Goal: Information Seeking & Learning: Learn about a topic

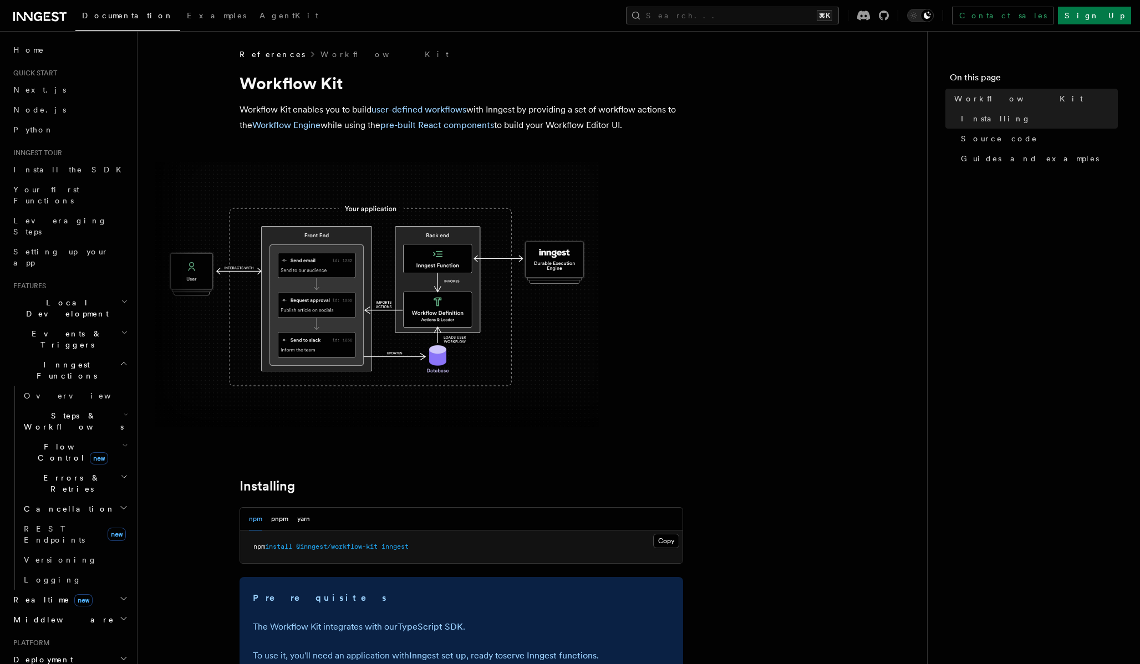
click at [438, 302] on img at bounding box center [376, 295] width 443 height 266
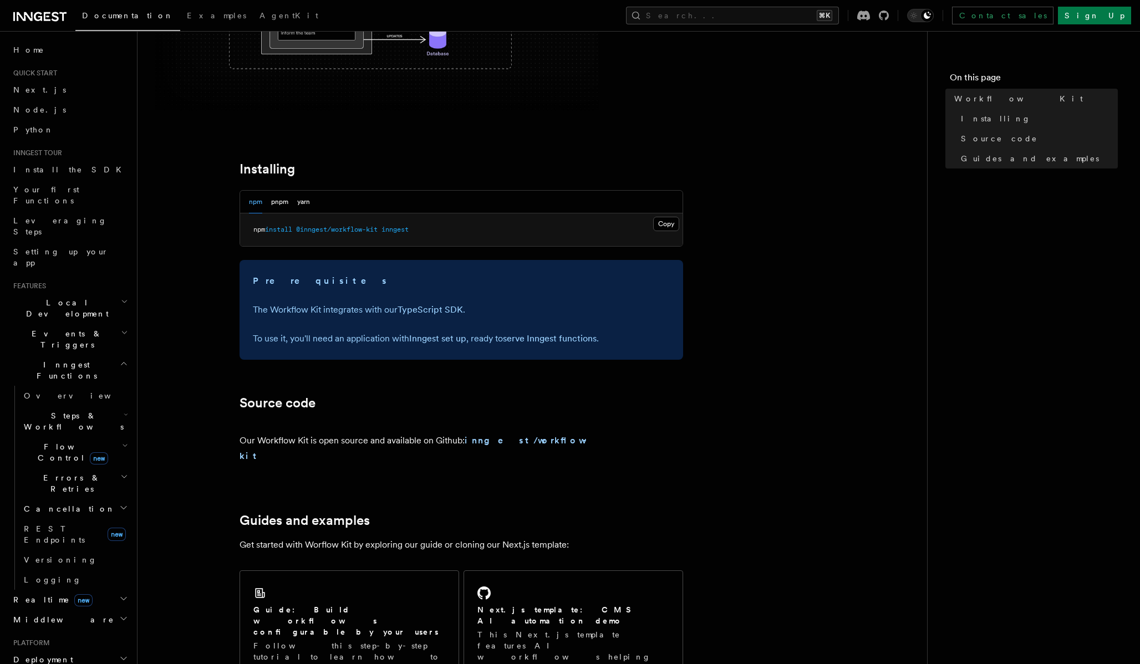
scroll to position [514, 0]
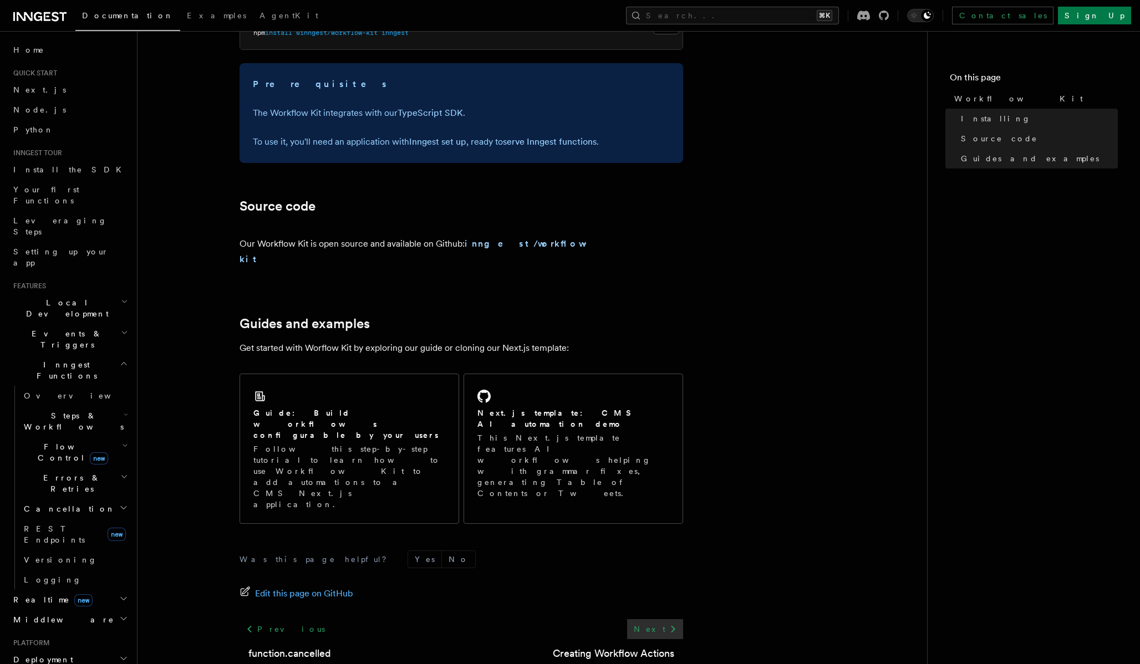
click at [667, 622] on icon at bounding box center [672, 628] width 13 height 13
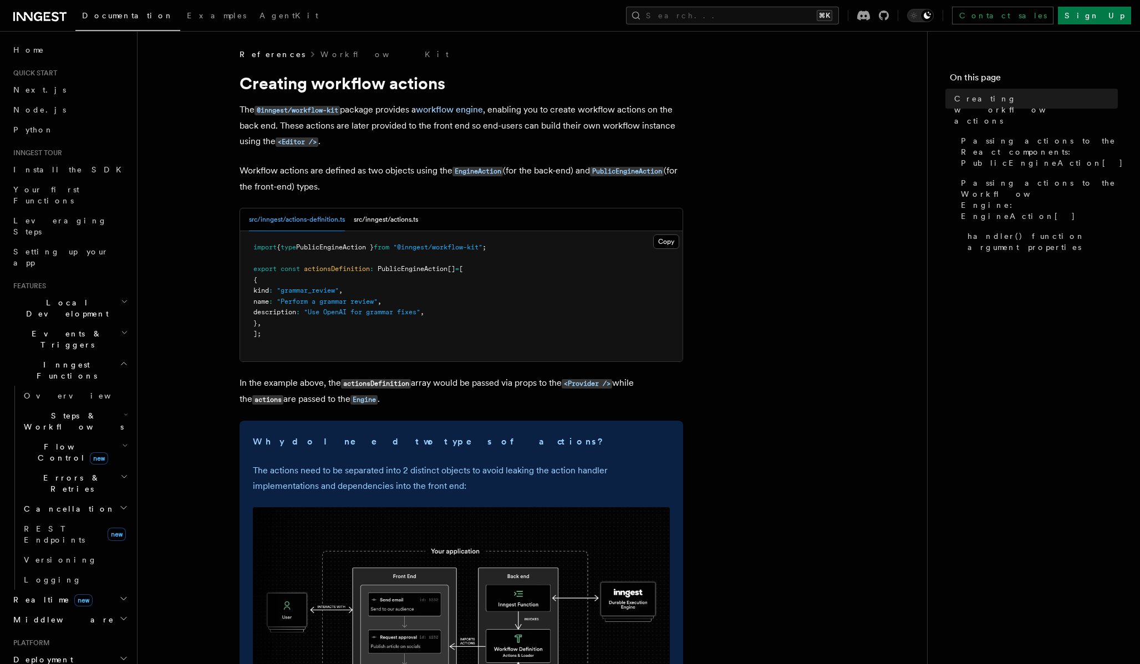
click at [631, 172] on code "PublicEngineAction" at bounding box center [627, 171] width 74 height 9
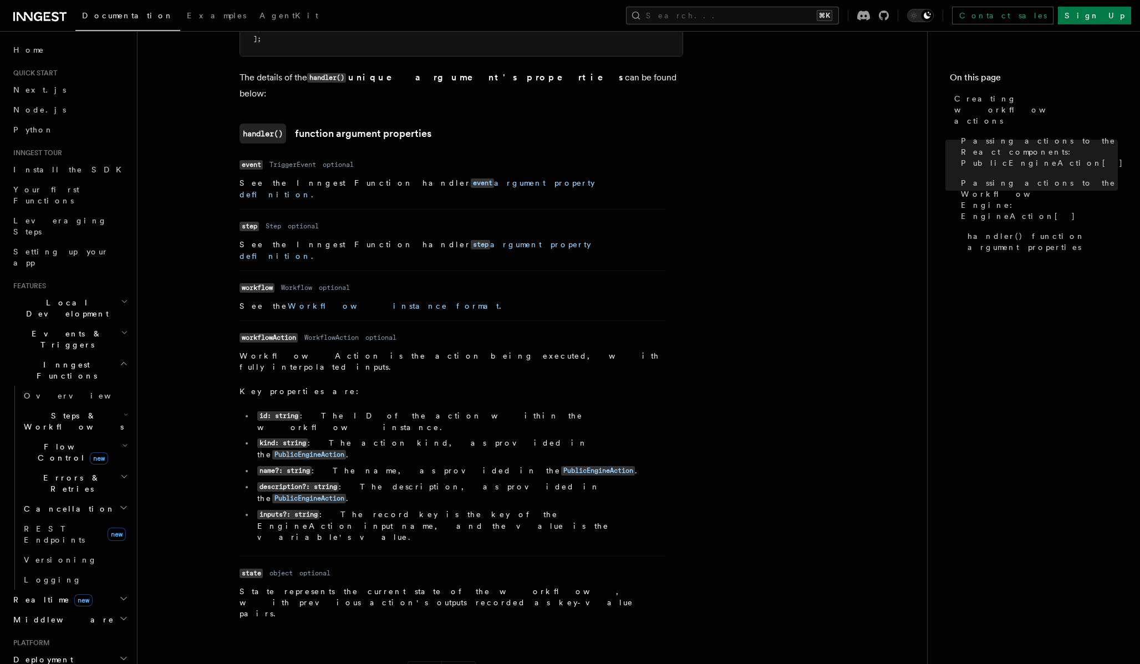
scroll to position [1415, 0]
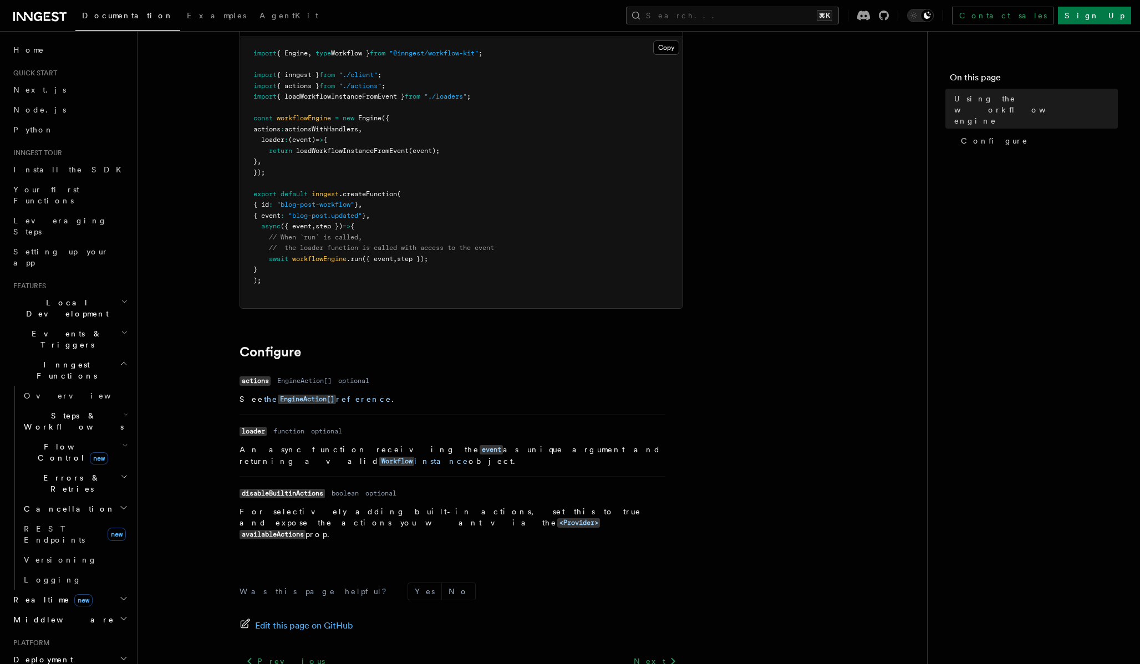
scroll to position [198, 0]
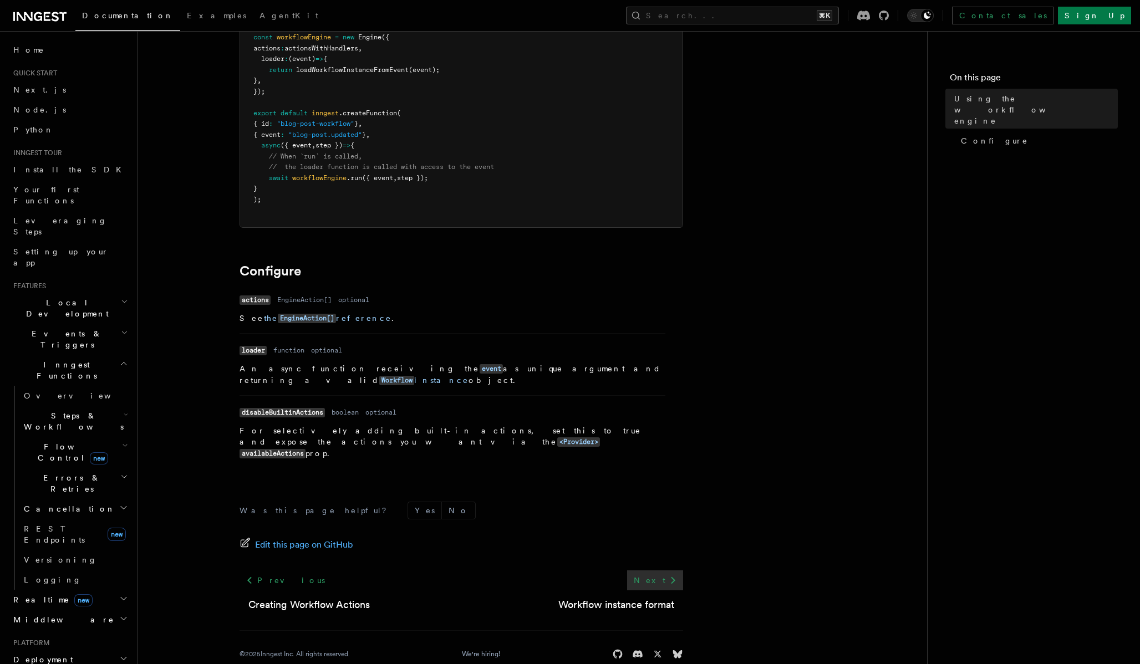
click at [664, 570] on link "Next" at bounding box center [655, 580] width 56 height 20
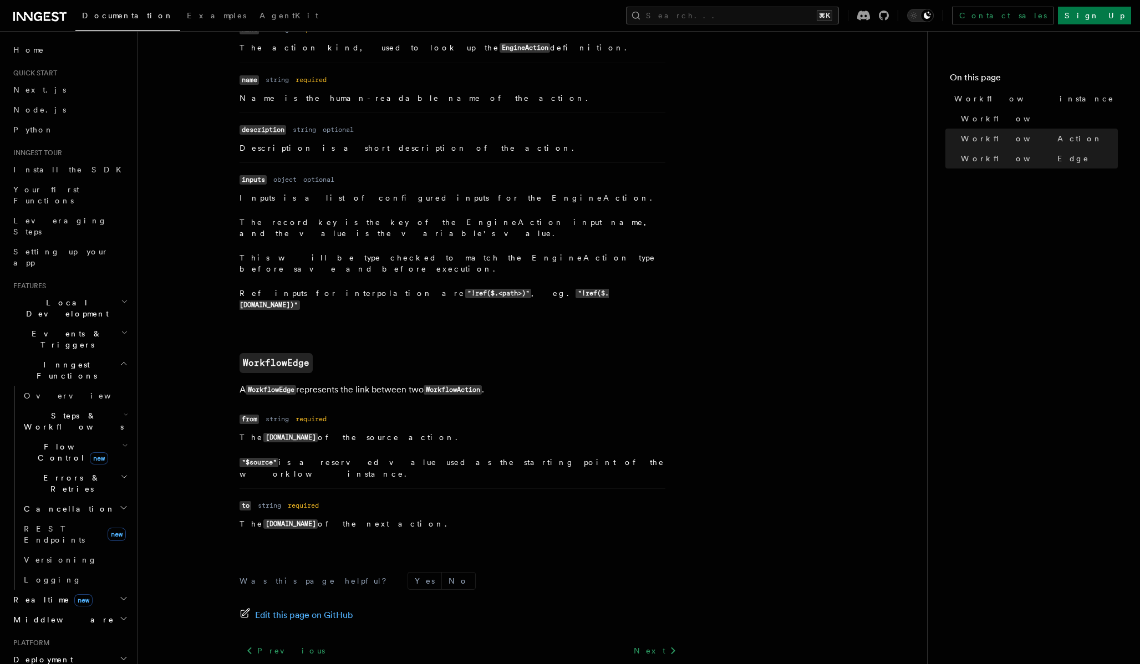
scroll to position [1053, 0]
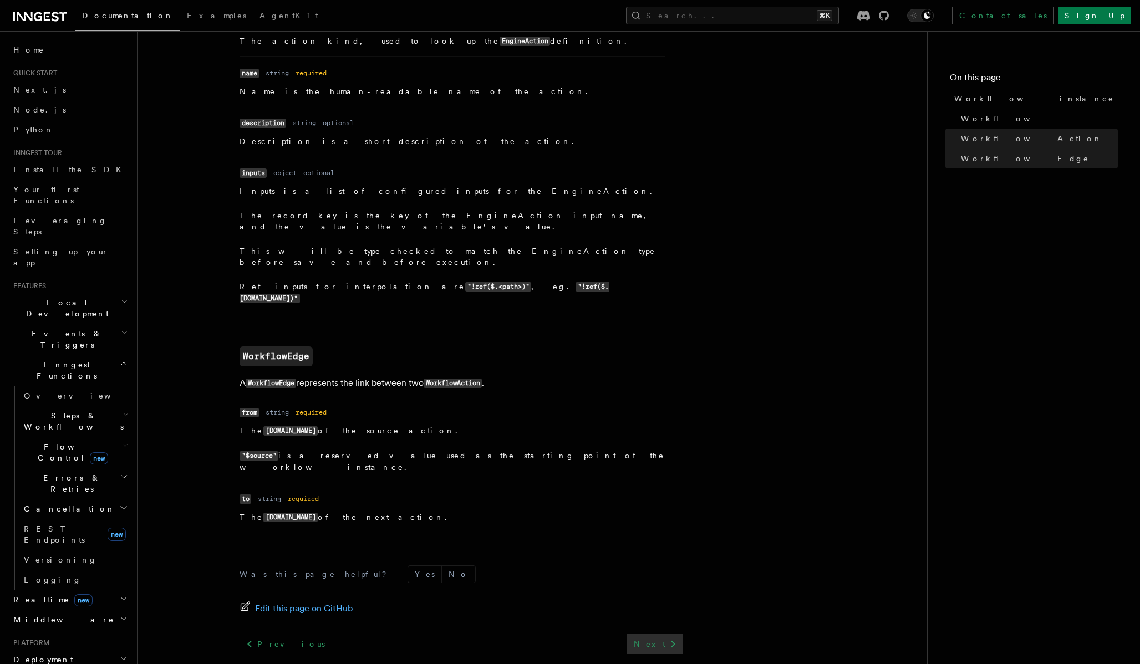
click at [664, 634] on link "Next" at bounding box center [655, 644] width 56 height 20
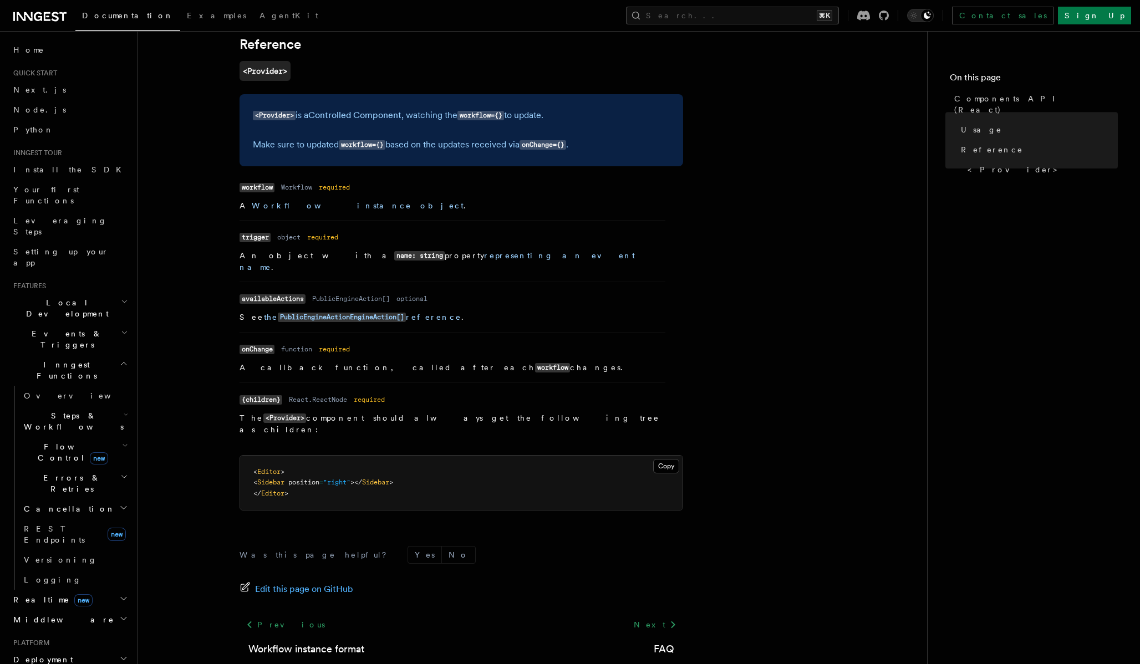
scroll to position [840, 0]
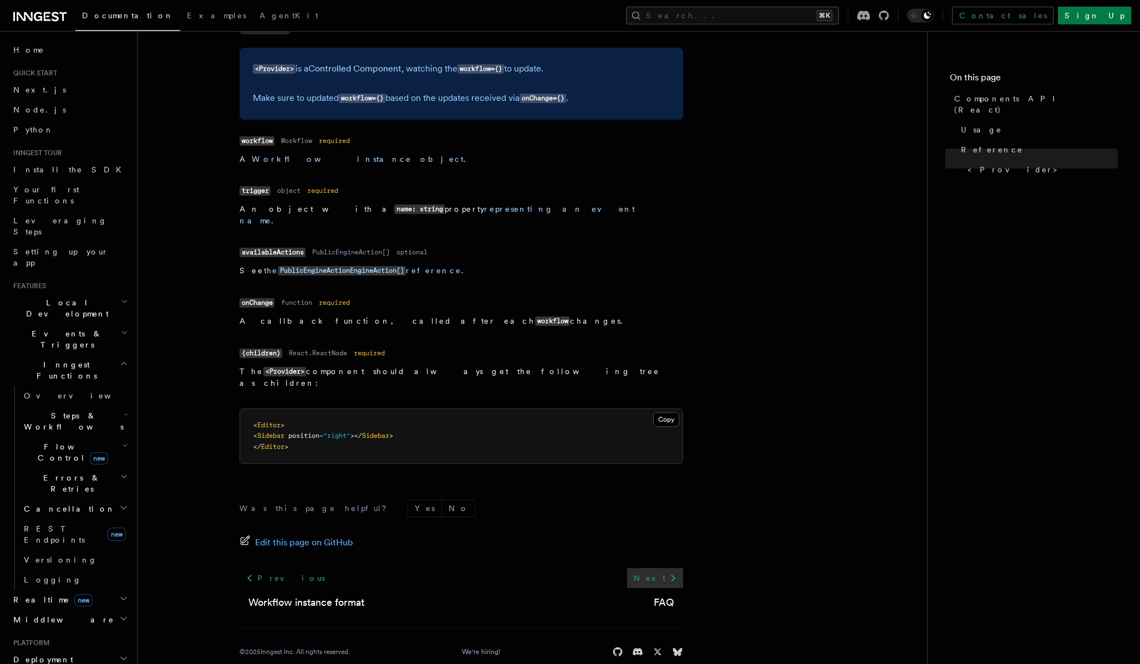
click at [657, 568] on link "Next" at bounding box center [655, 578] width 56 height 20
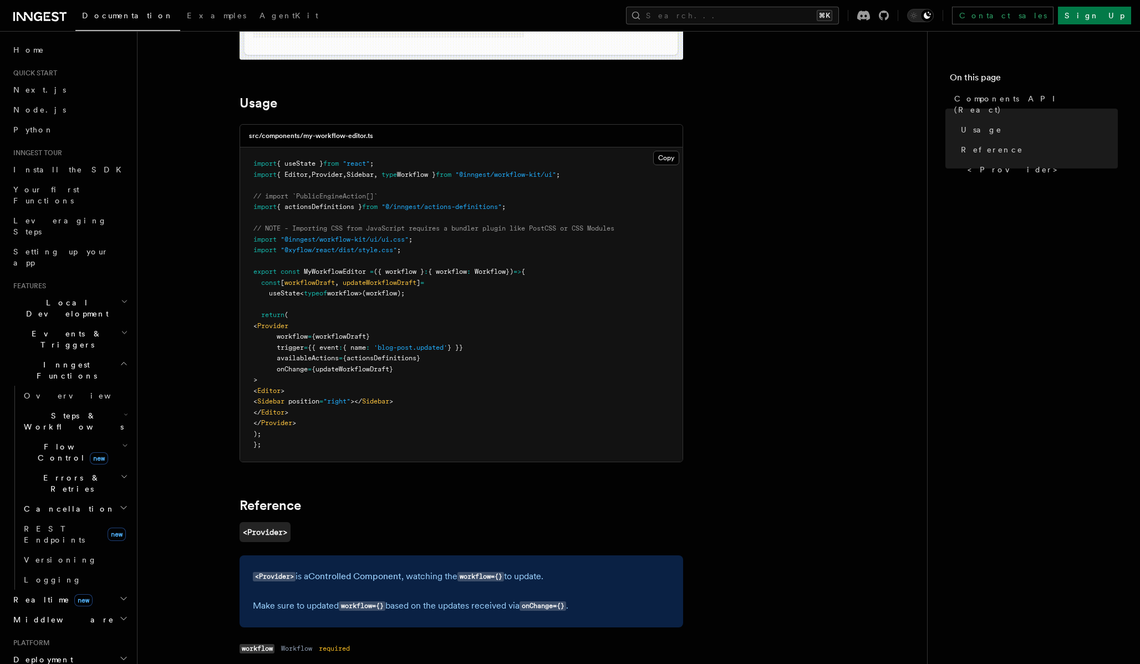
scroll to position [188, 0]
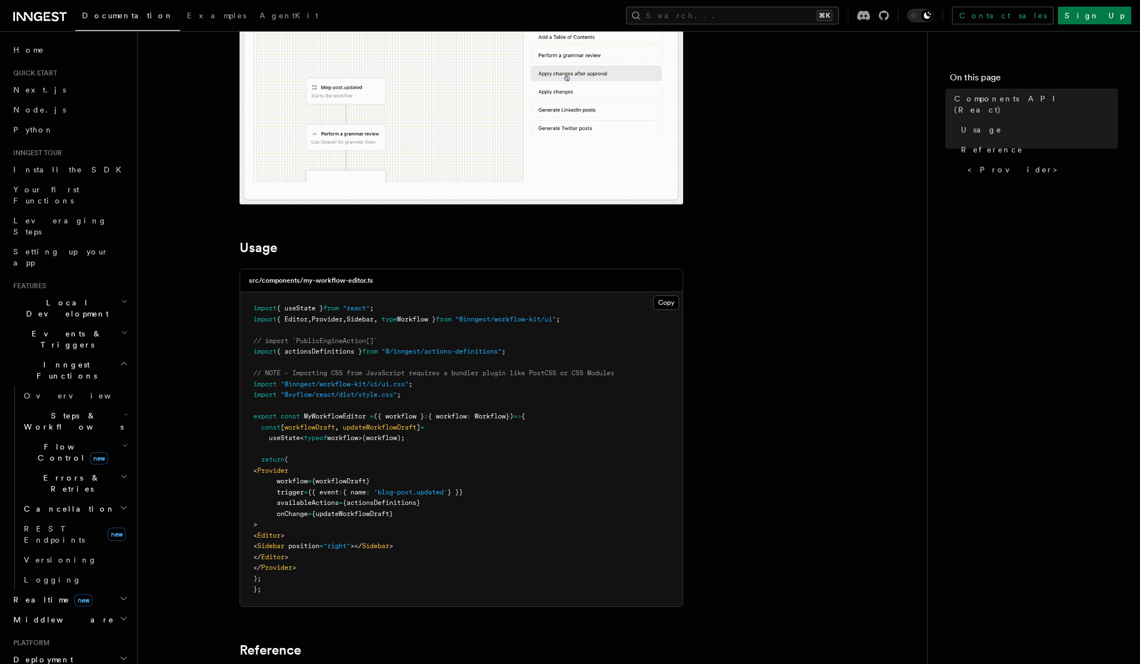
click at [686, 191] on article "References Workflow Kit Components API (React) The @inngest/workflow-kit packag…" at bounding box center [532, 599] width 754 height 1476
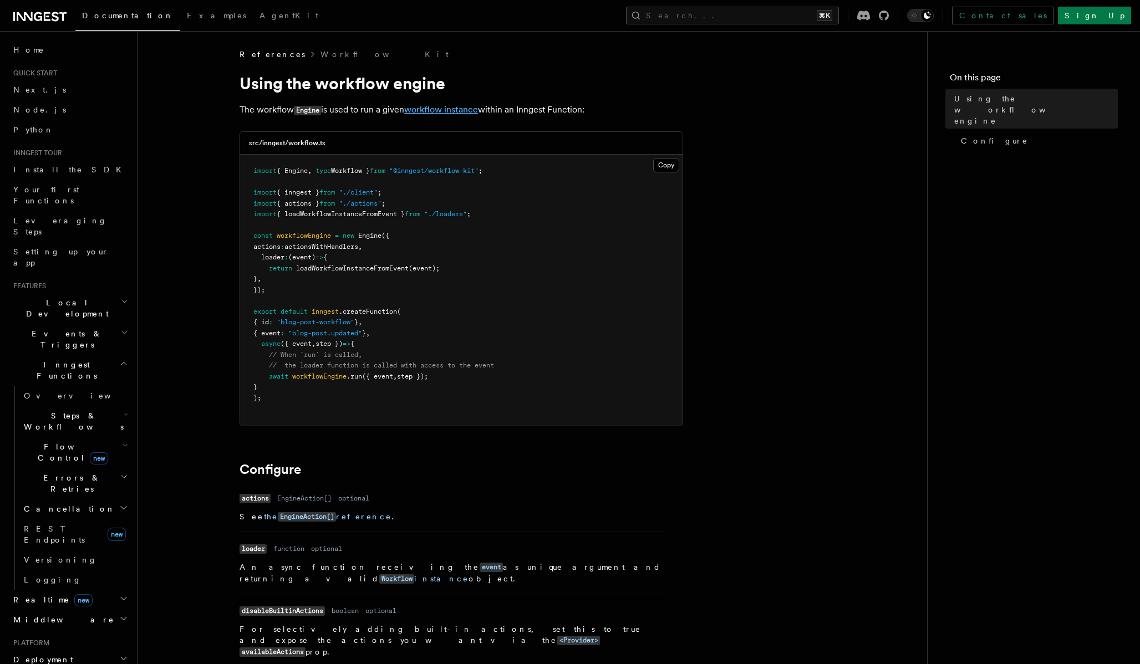
click at [453, 111] on link "workflow instance" at bounding box center [441, 109] width 74 height 11
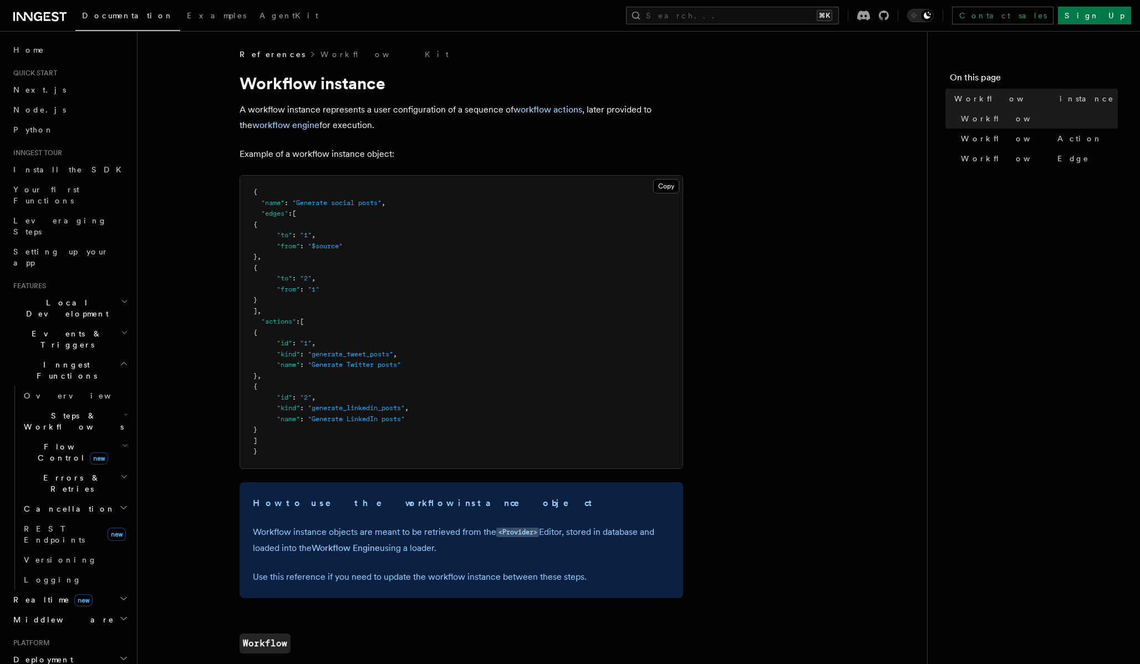
scroll to position [345, 0]
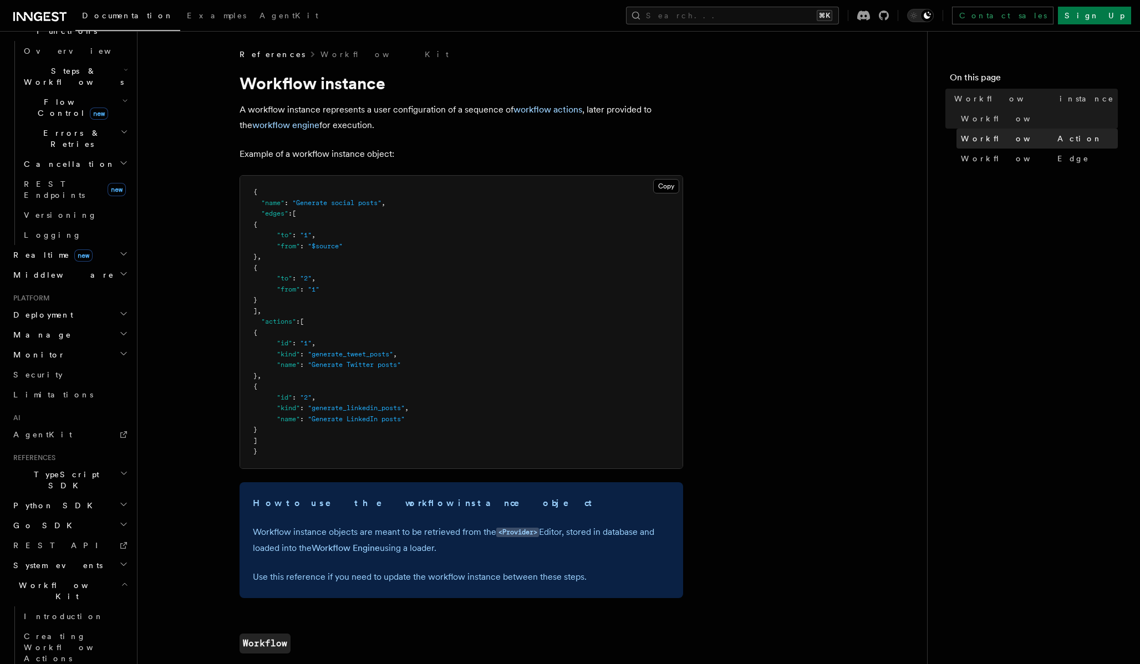
click at [1016, 141] on span "WorkflowAction" at bounding box center [1031, 138] width 141 height 11
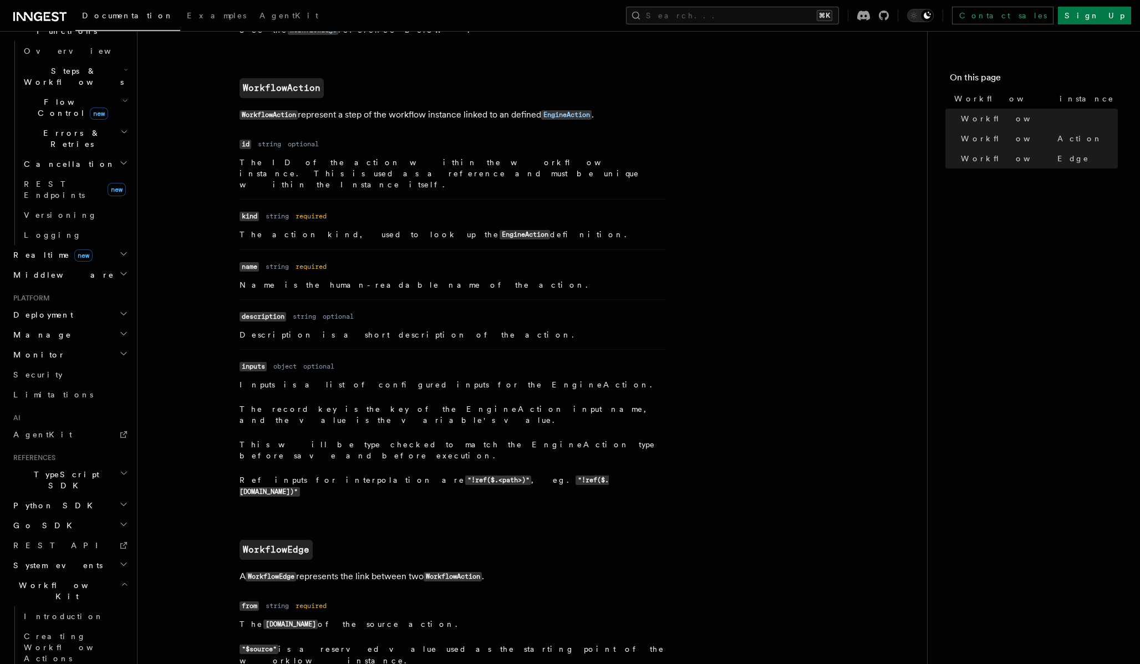
scroll to position [864, 0]
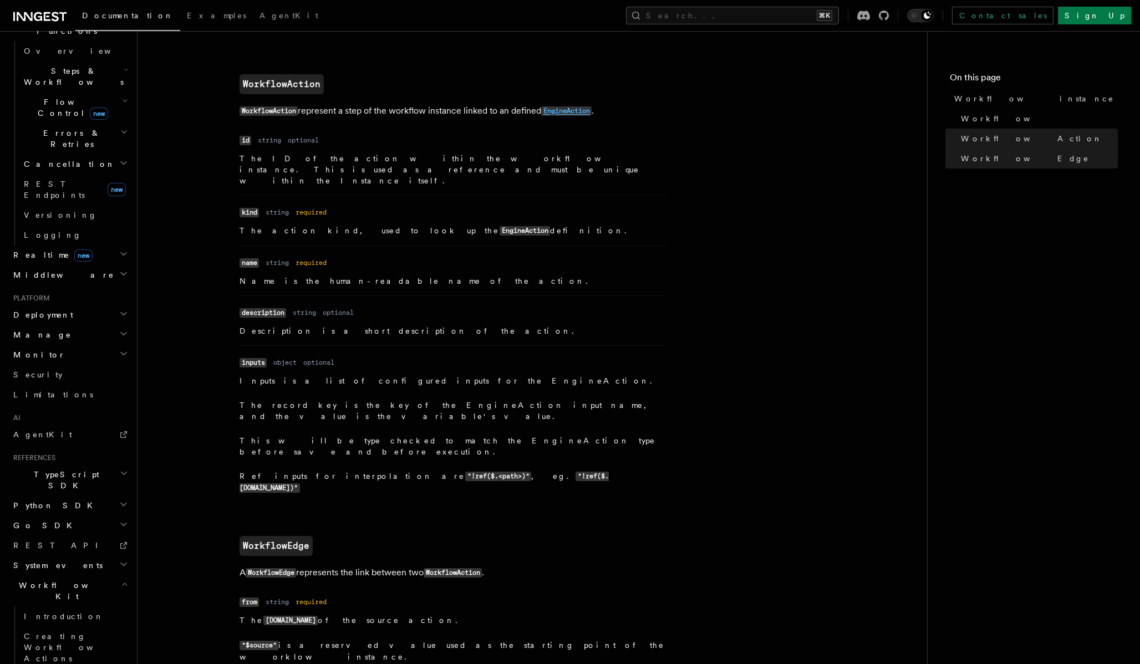
click at [584, 106] on code "EngineAction" at bounding box center [566, 110] width 50 height 9
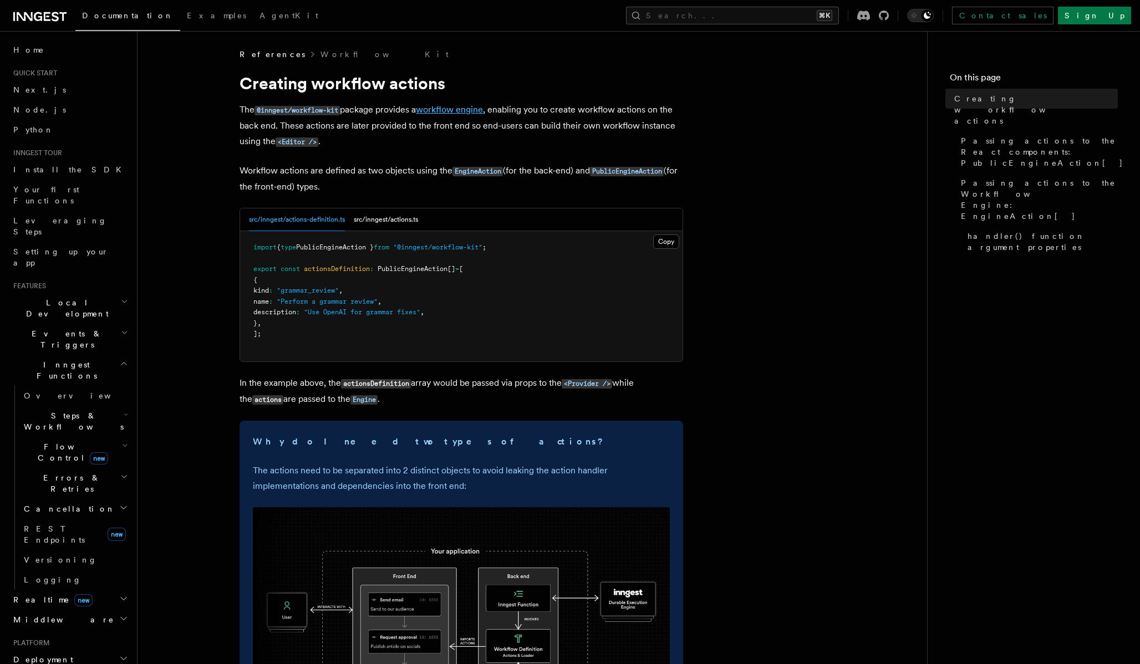
click at [458, 109] on link "workflow engine" at bounding box center [449, 109] width 67 height 11
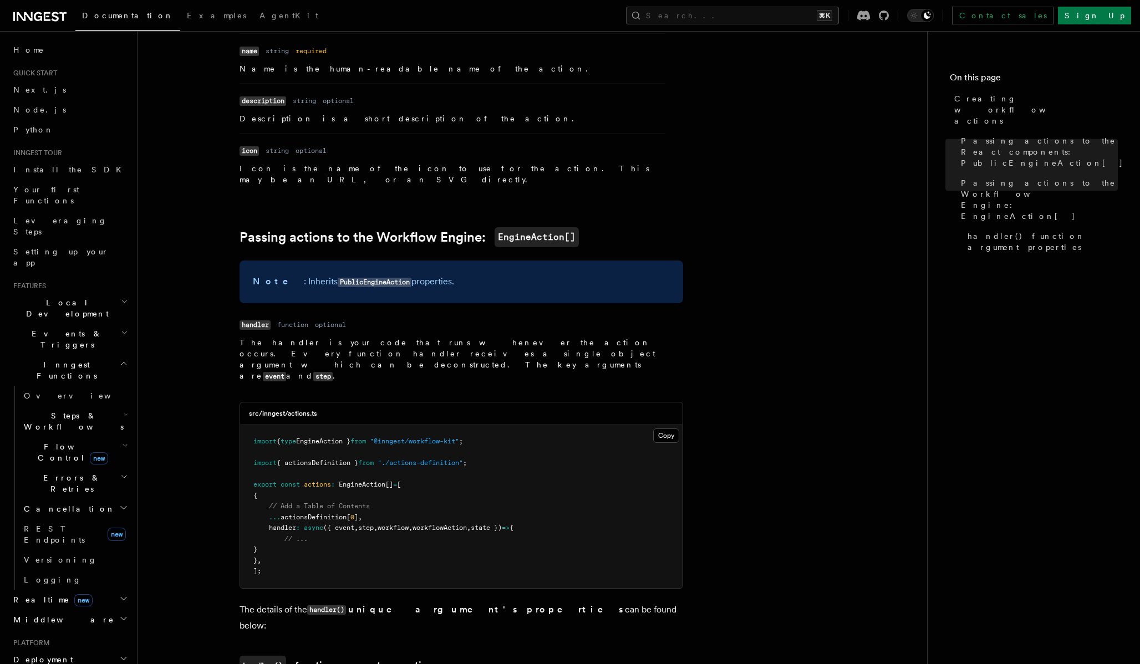
scroll to position [744, 0]
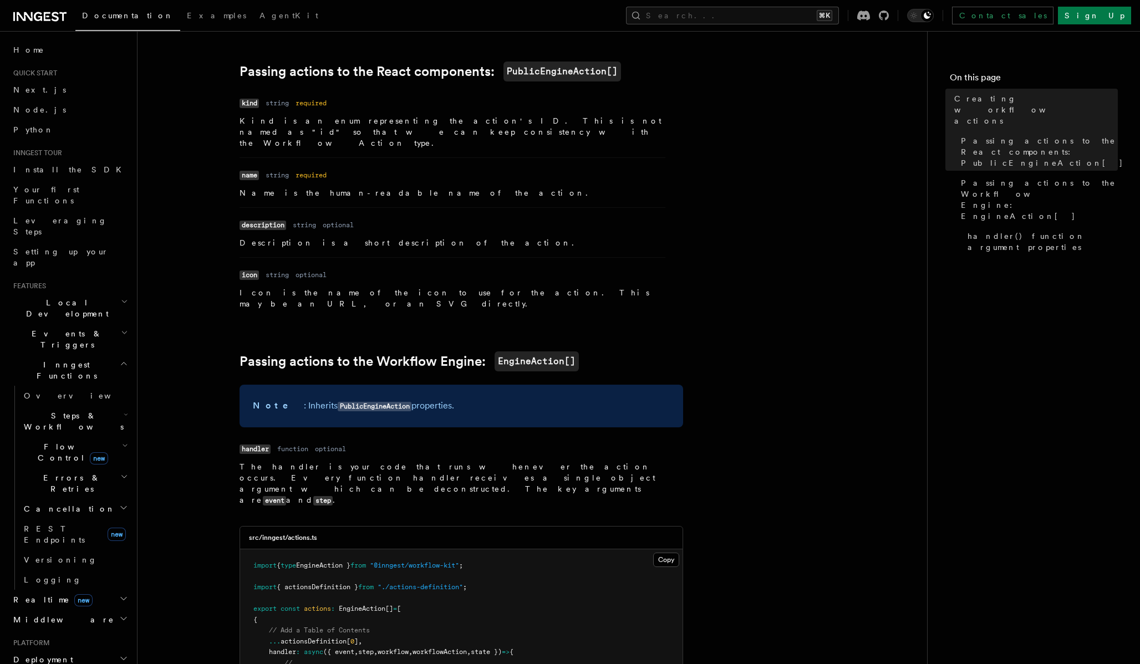
click at [661, 257] on li "Name icon Type string Required optional Description Icon is the name of the ico…" at bounding box center [452, 283] width 426 height 52
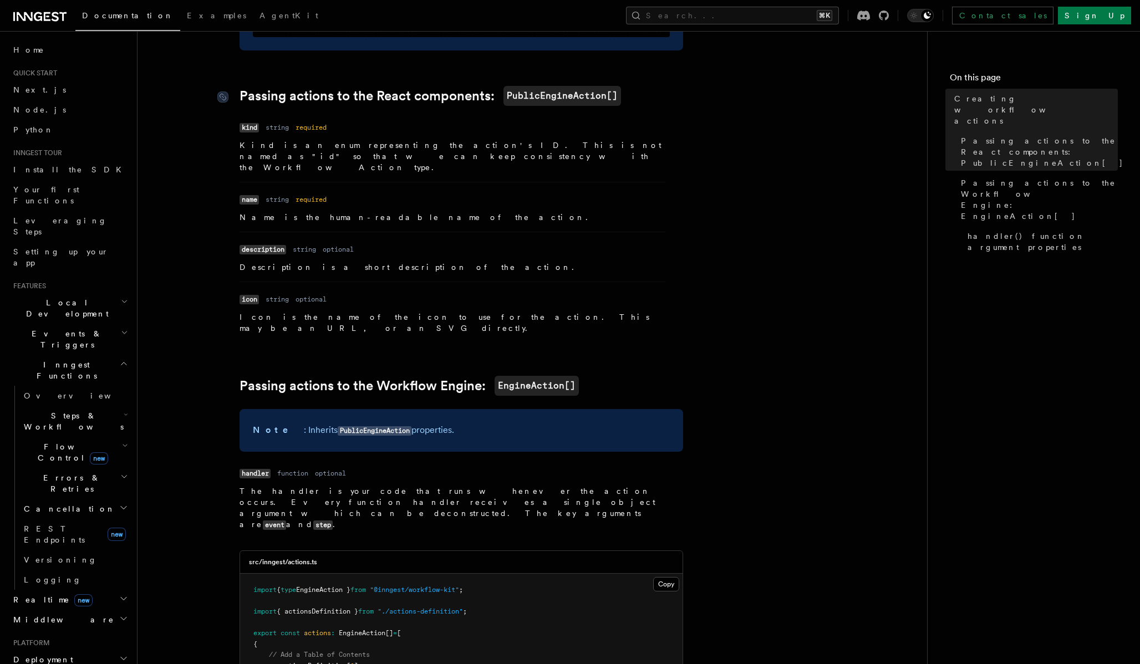
scroll to position [718, 0]
click at [353, 427] on code "PublicEngineAction" at bounding box center [375, 431] width 74 height 9
copy code "PublicEngineAction"
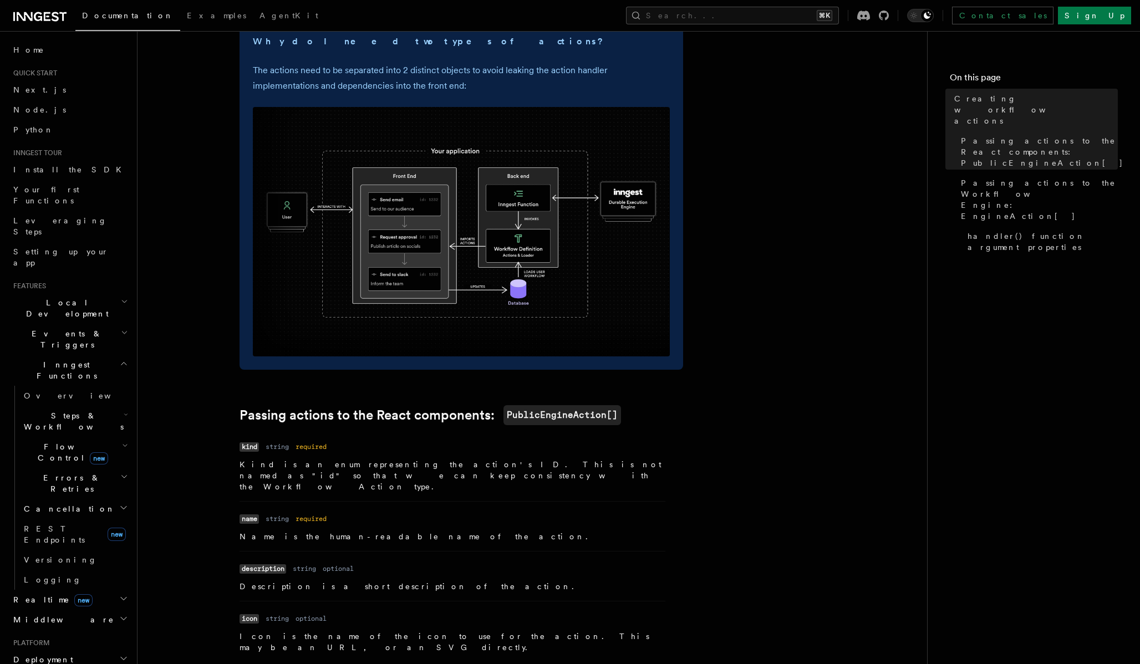
scroll to position [337, 0]
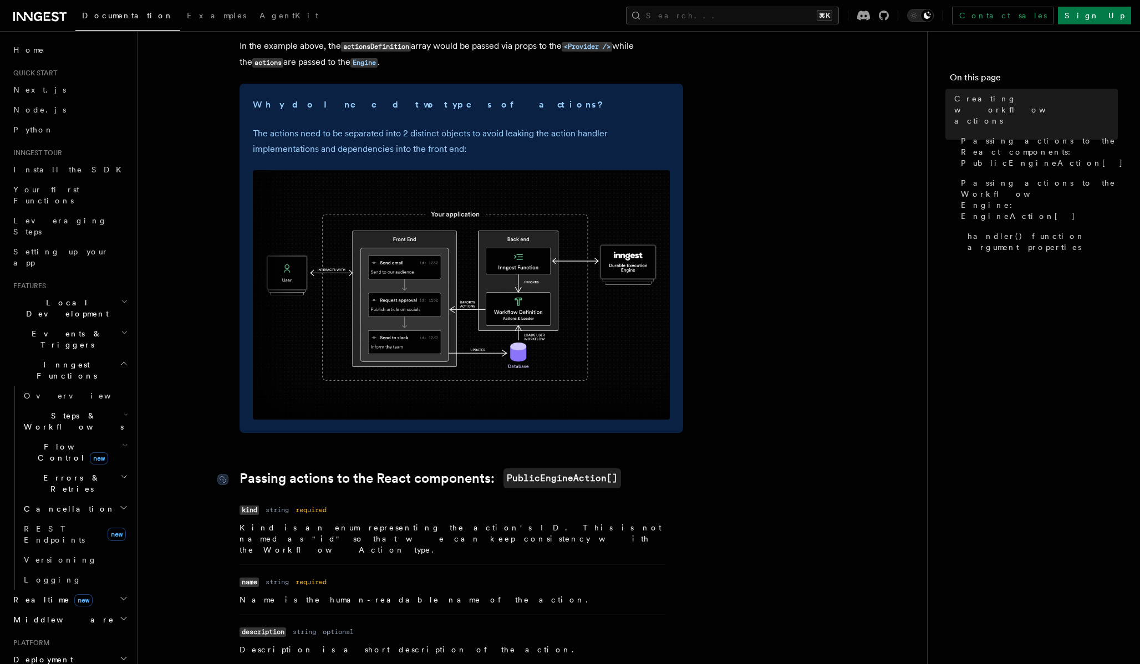
click at [560, 477] on code "PublicEngineAction[]" at bounding box center [562, 478] width 118 height 20
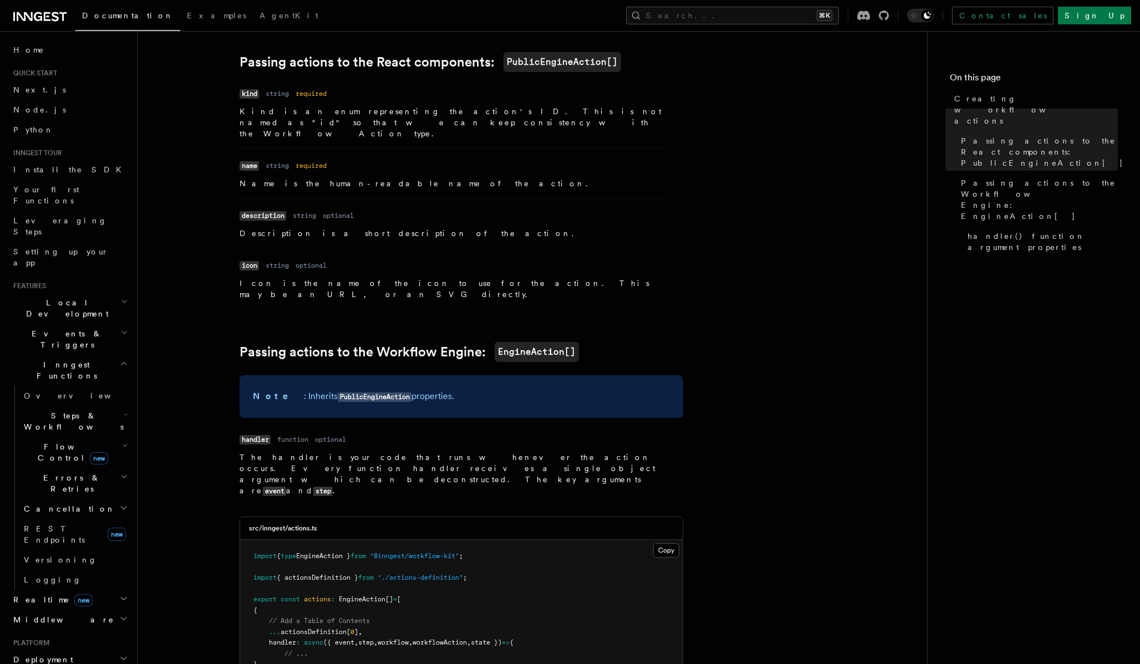
scroll to position [1411, 0]
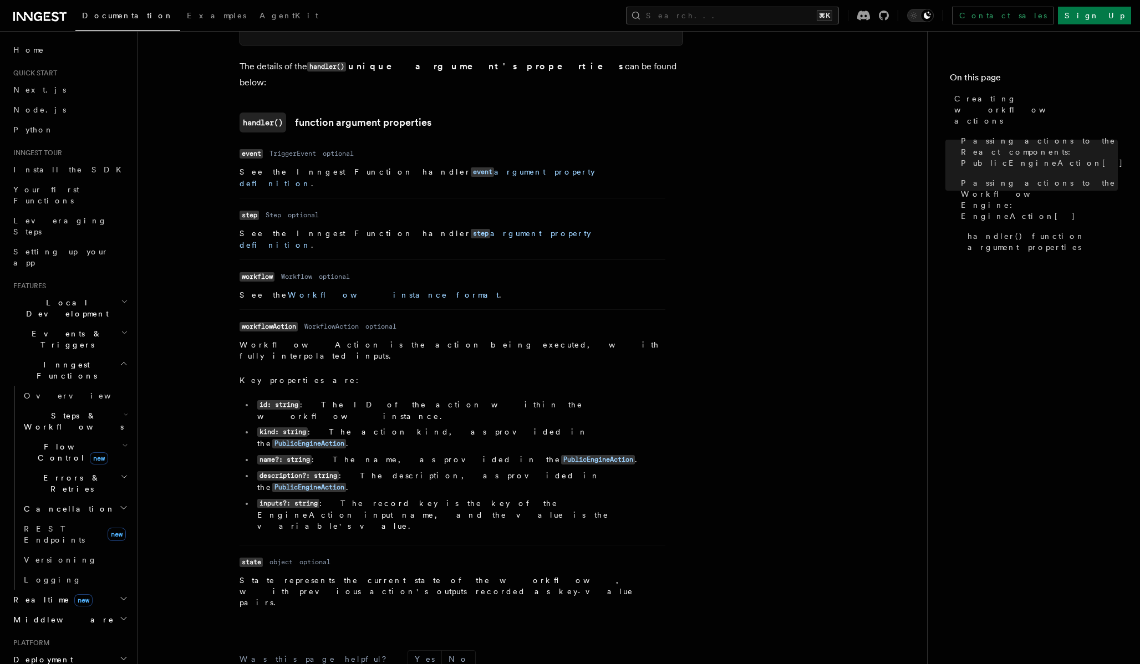
click at [609, 339] on dd "WorkflowAction is the action being executed, with fully interpolated inputs. Ke…" at bounding box center [452, 437] width 426 height 197
click at [346, 439] on code "PublicEngineAction" at bounding box center [309, 443] width 74 height 9
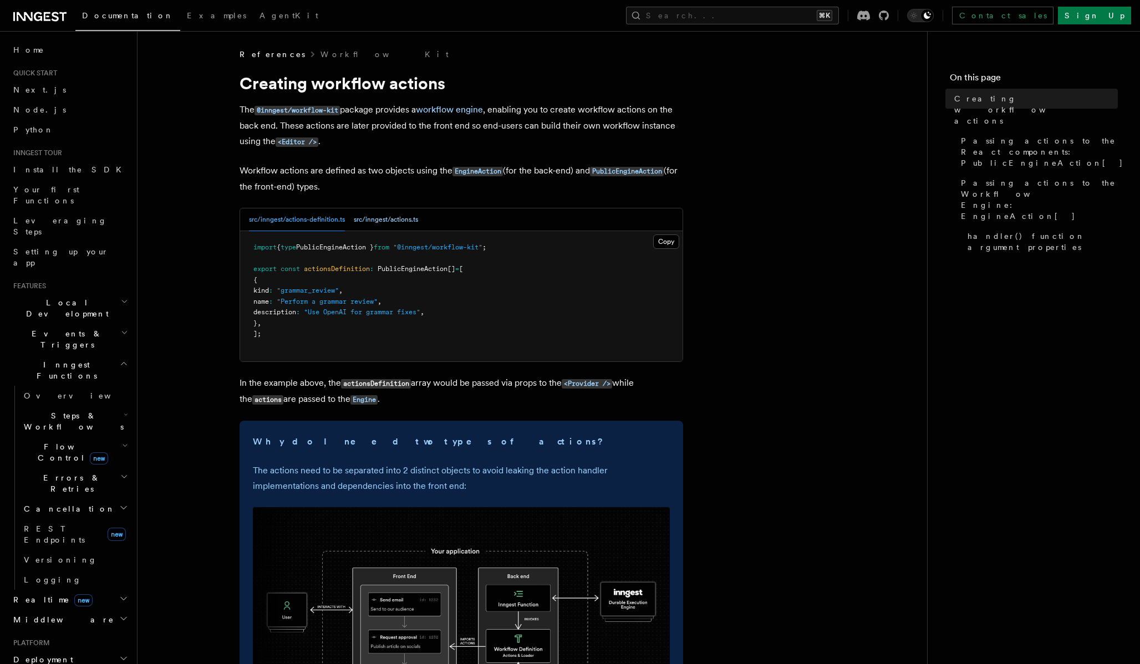
click at [406, 218] on button "src/inngest/actions.ts" at bounding box center [386, 219] width 64 height 23
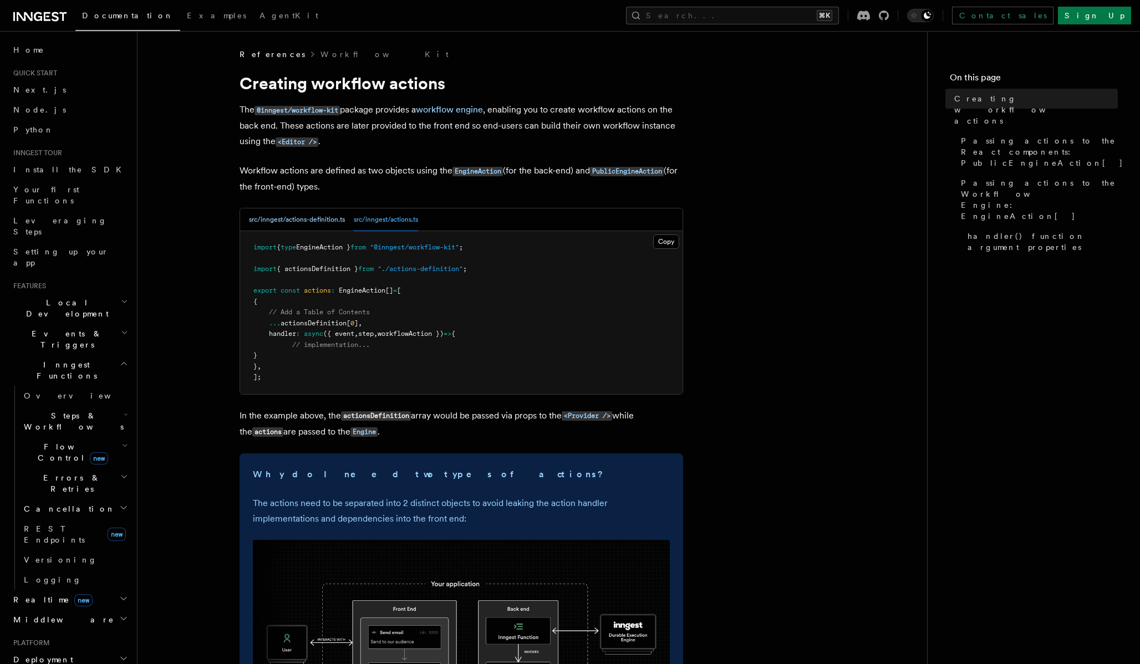
click at [306, 213] on button "src/inngest/actions-definition.ts" at bounding box center [297, 219] width 96 height 23
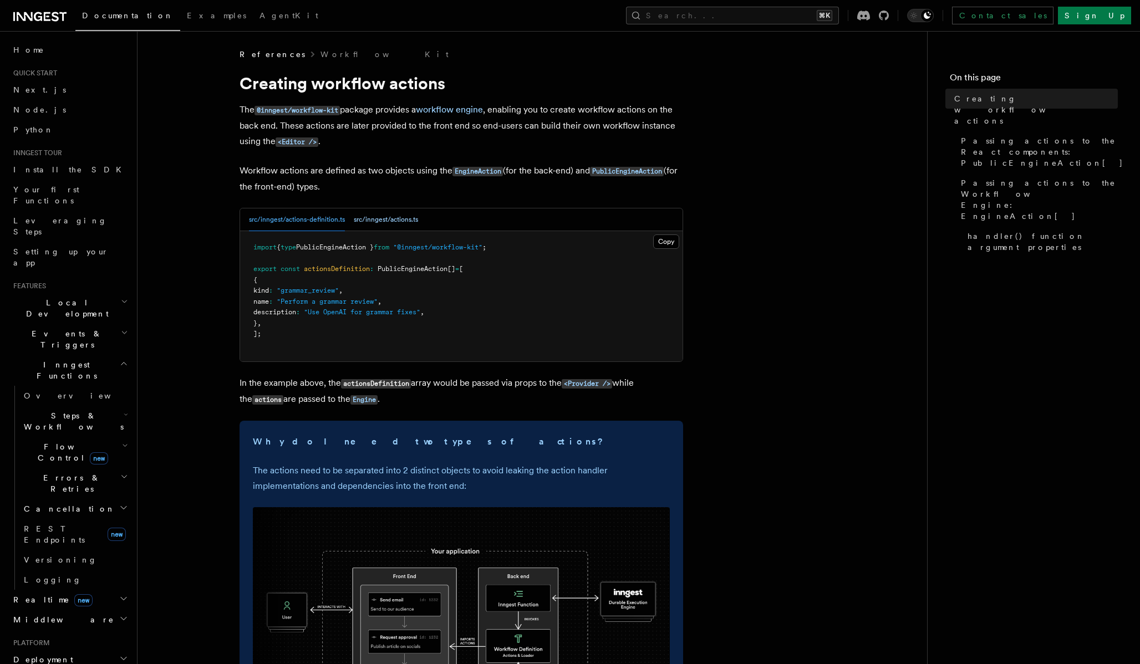
click at [409, 223] on button "src/inngest/actions.ts" at bounding box center [386, 219] width 64 height 23
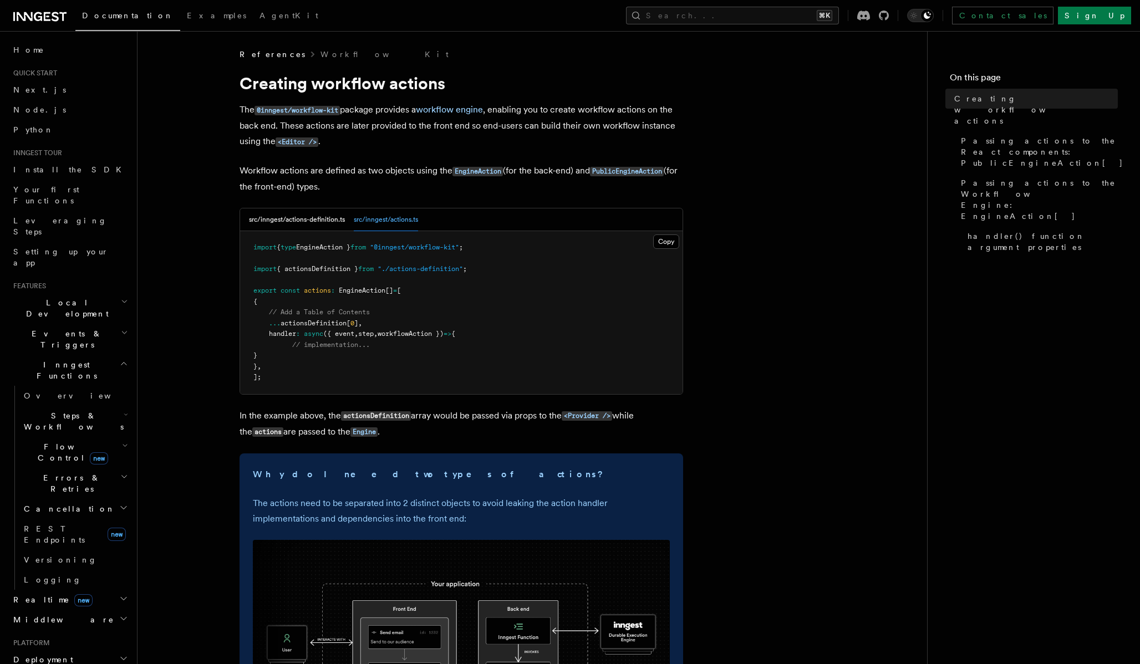
click at [663, 174] on code "PublicEngineAction" at bounding box center [627, 171] width 74 height 9
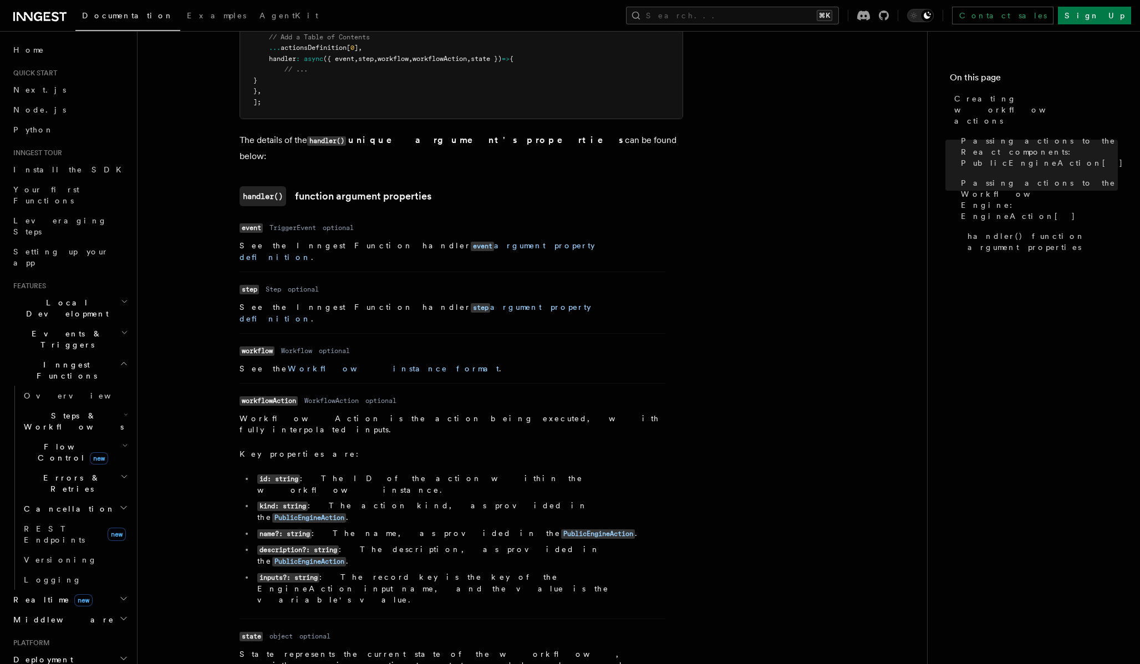
scroll to position [1447, 0]
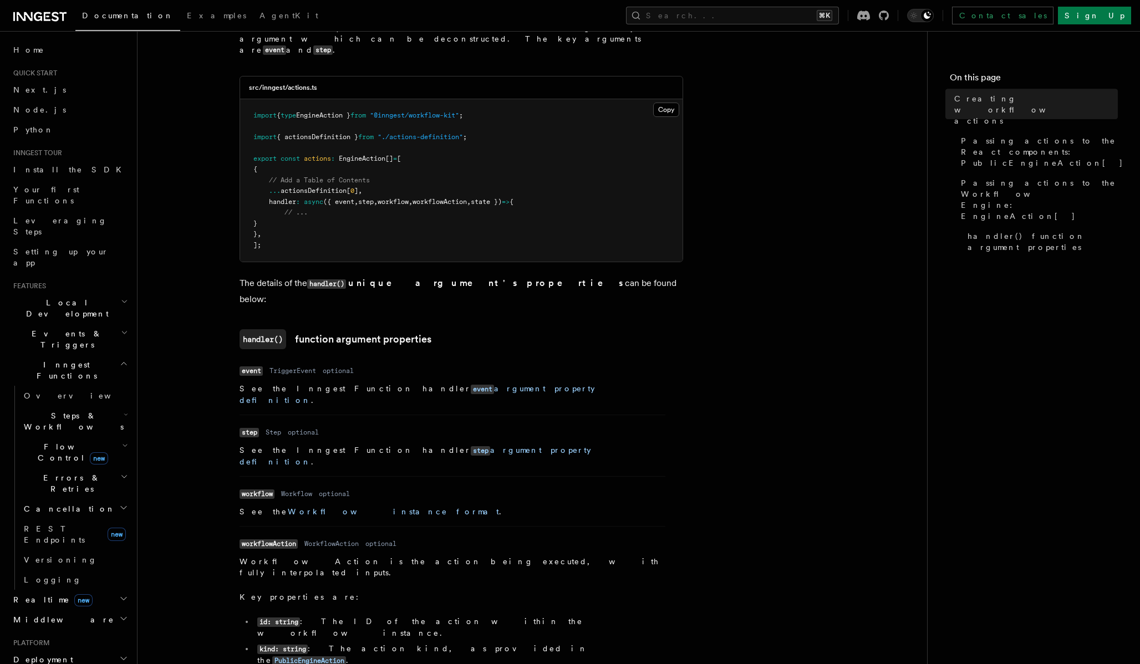
scroll to position [1412, 0]
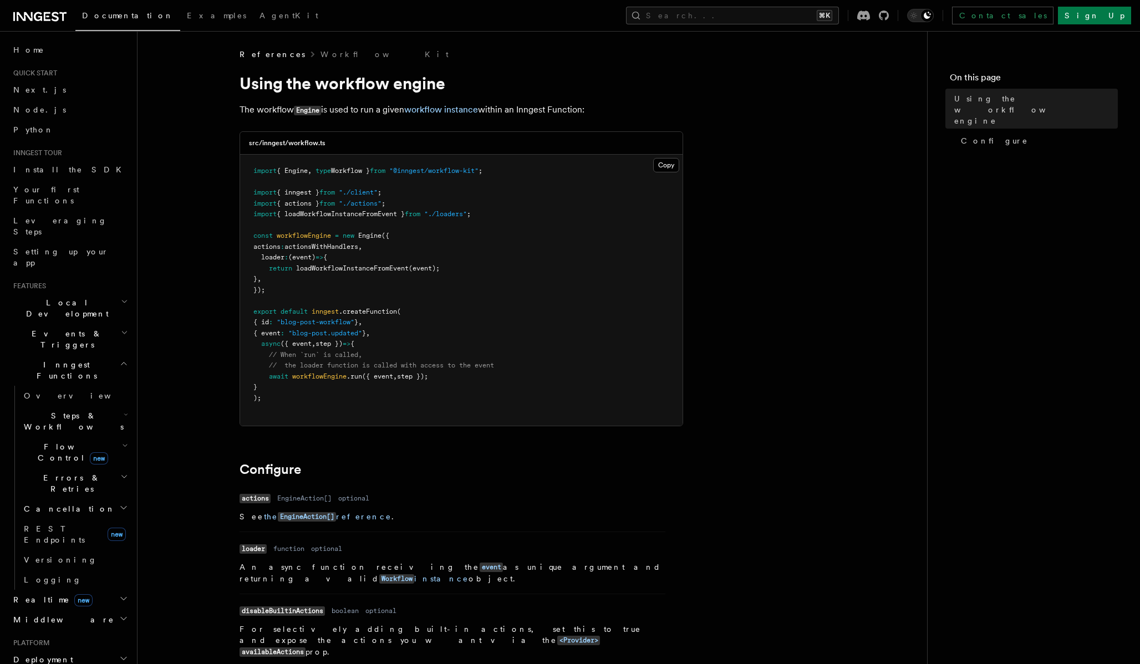
scroll to position [198, 0]
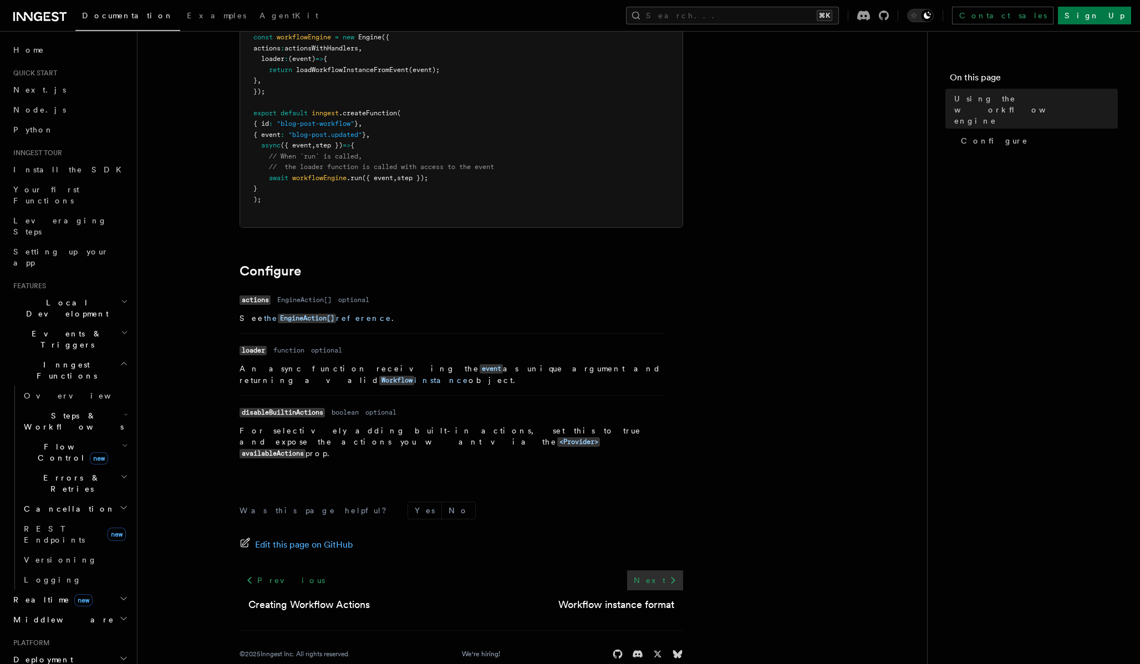
click at [676, 574] on icon at bounding box center [672, 580] width 13 height 13
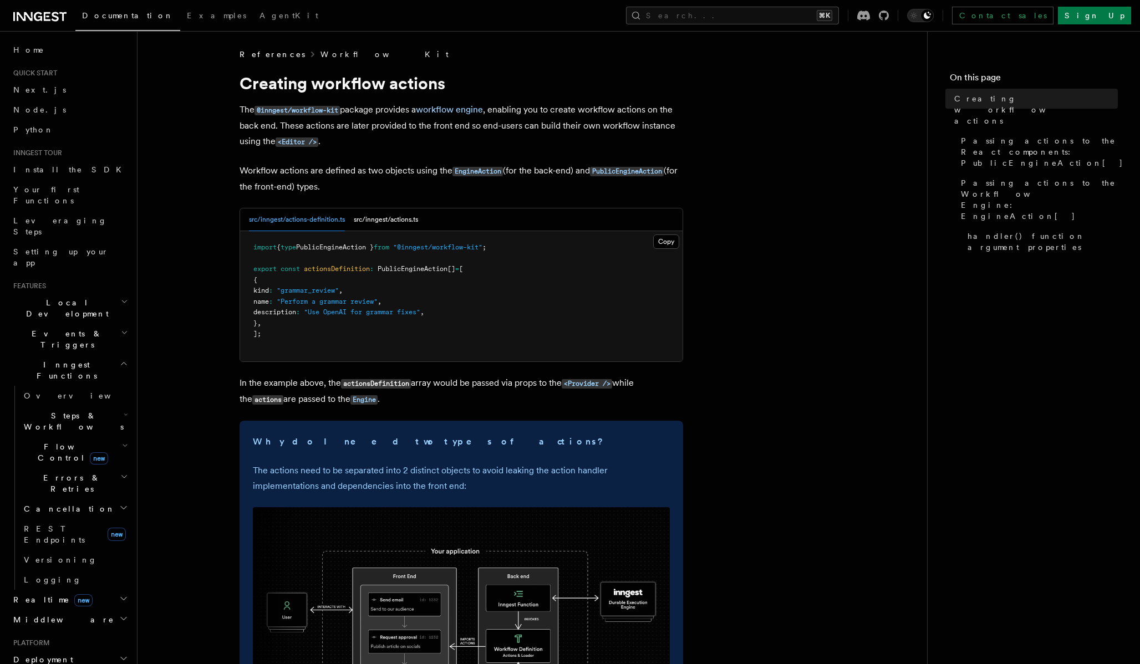
click at [320, 55] on link "Workflow Kit" at bounding box center [384, 54] width 128 height 11
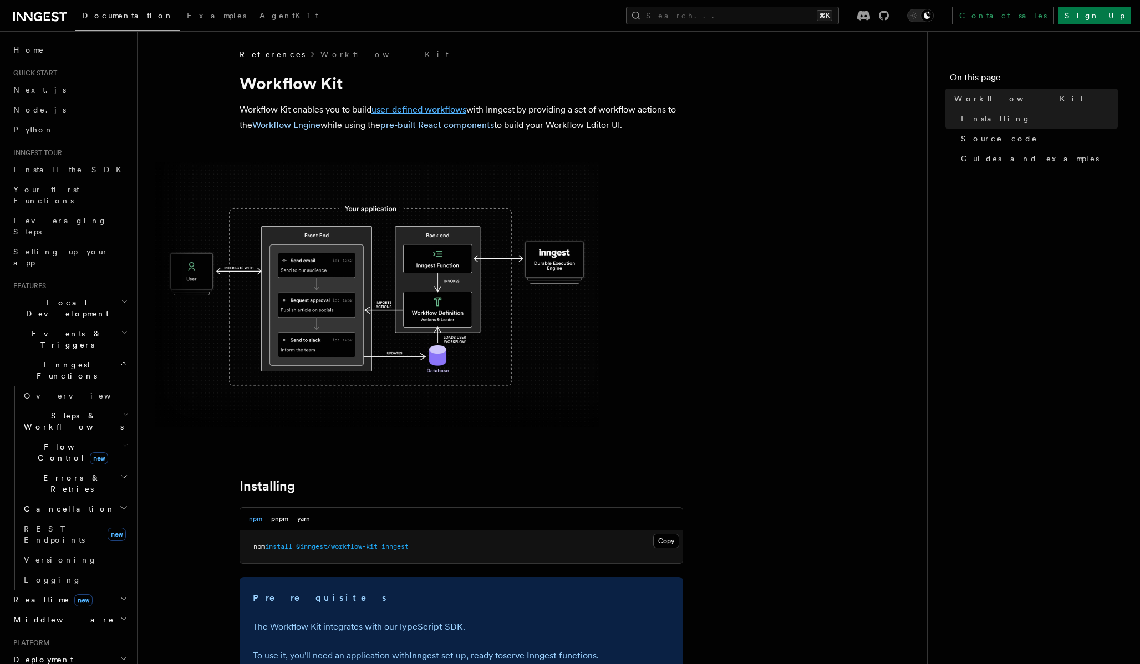
click at [431, 108] on link "user-defined workflows" at bounding box center [418, 109] width 95 height 11
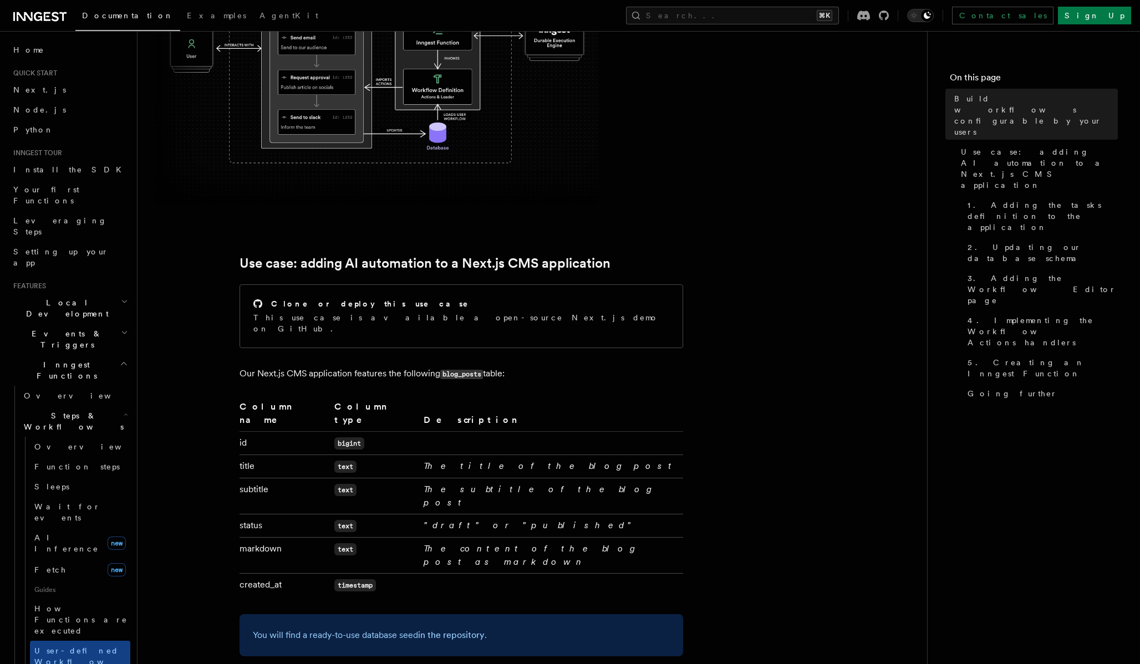
scroll to position [461, 0]
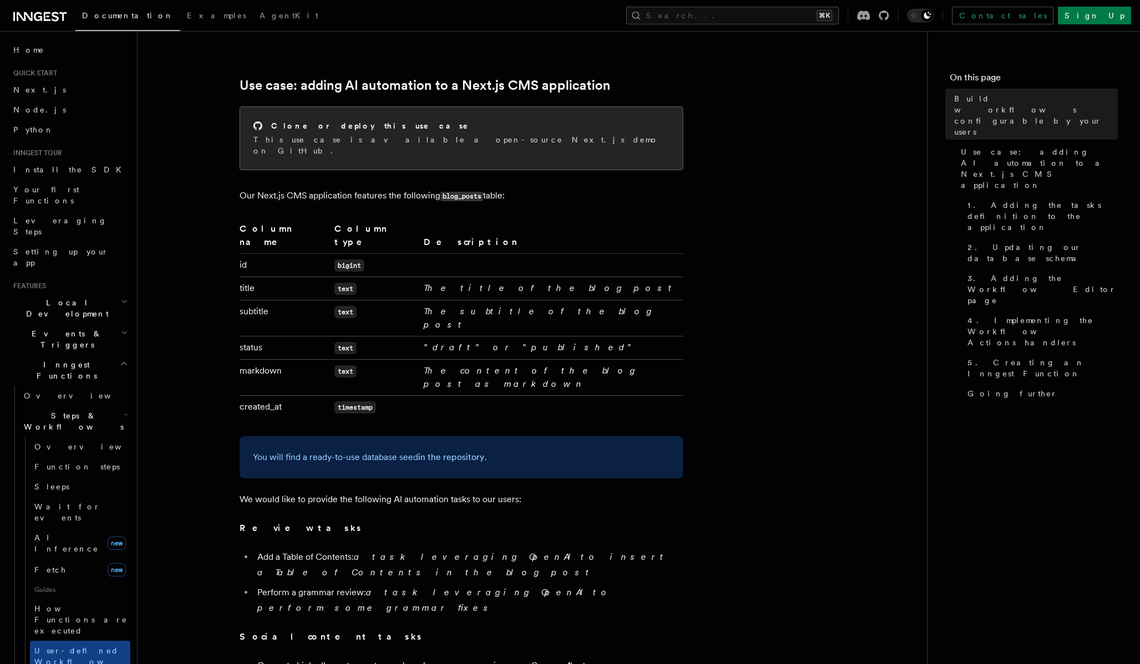
click at [354, 110] on div "Clone or deploy this use case This use case is available a open-source Next.js …" at bounding box center [461, 138] width 442 height 63
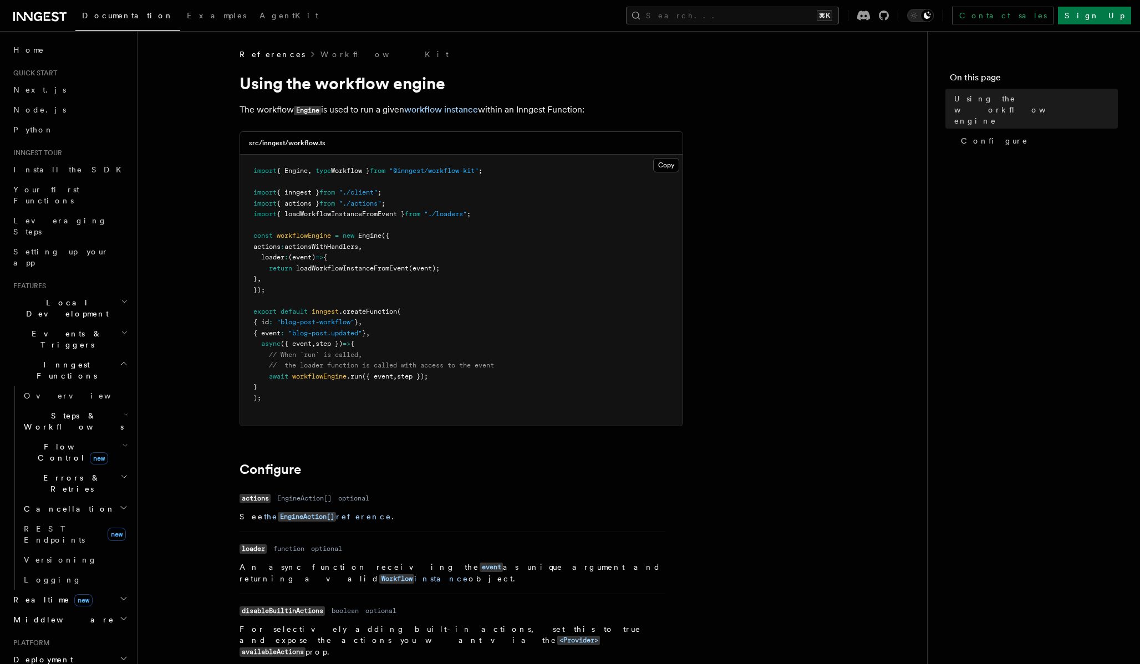
scroll to position [198, 0]
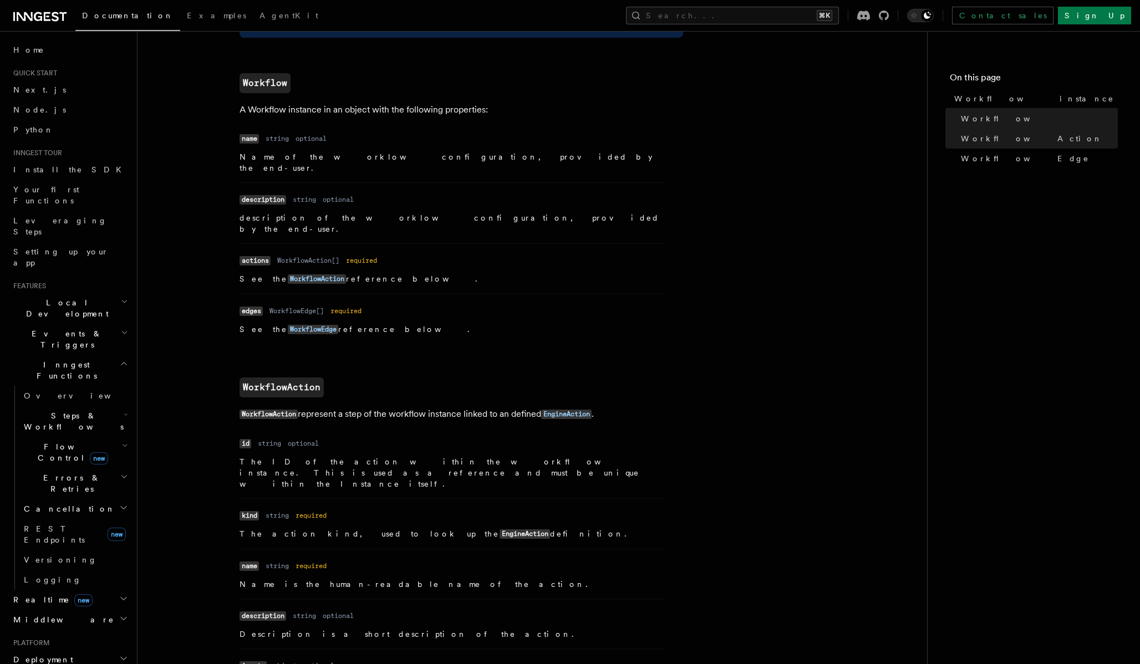
scroll to position [555, 0]
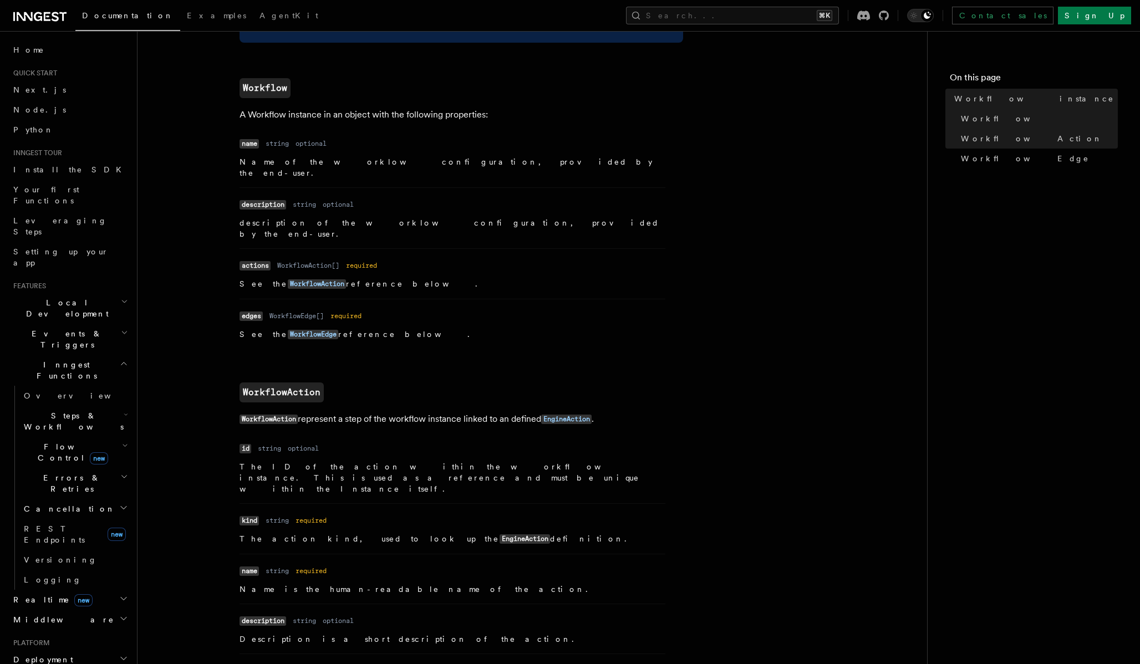
click at [821, 157] on article "References Workflow Kit Workflow instance A workflow instance represents a user…" at bounding box center [532, 370] width 754 height 1754
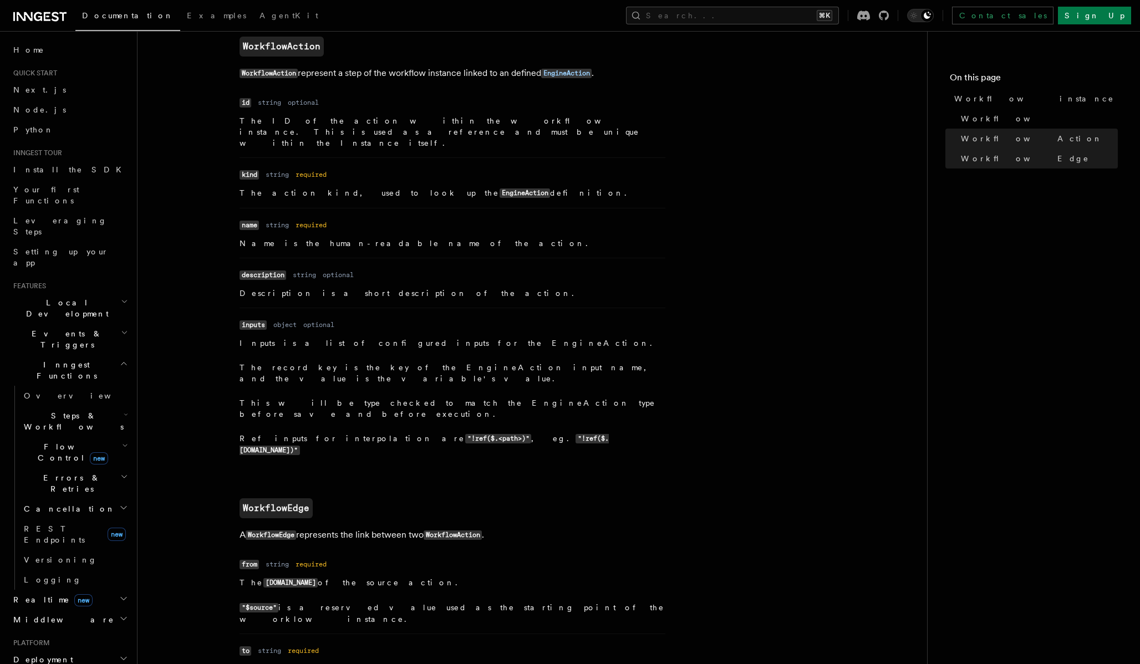
scroll to position [1053, 0]
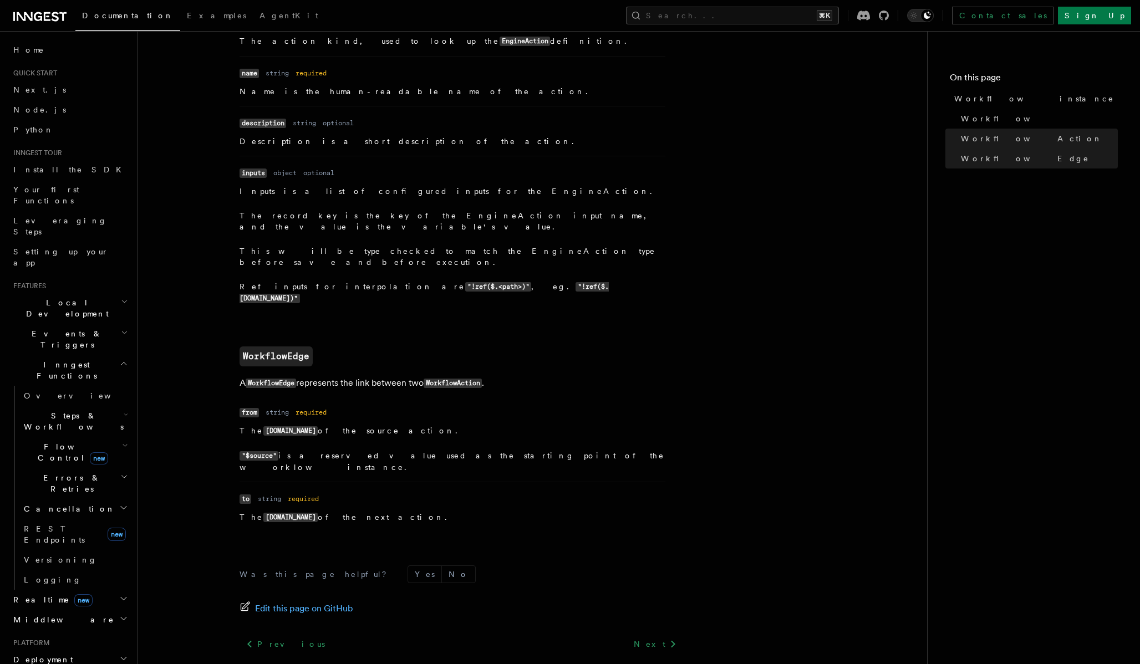
click at [637, 661] on link "Components API (React)" at bounding box center [619, 669] width 110 height 16
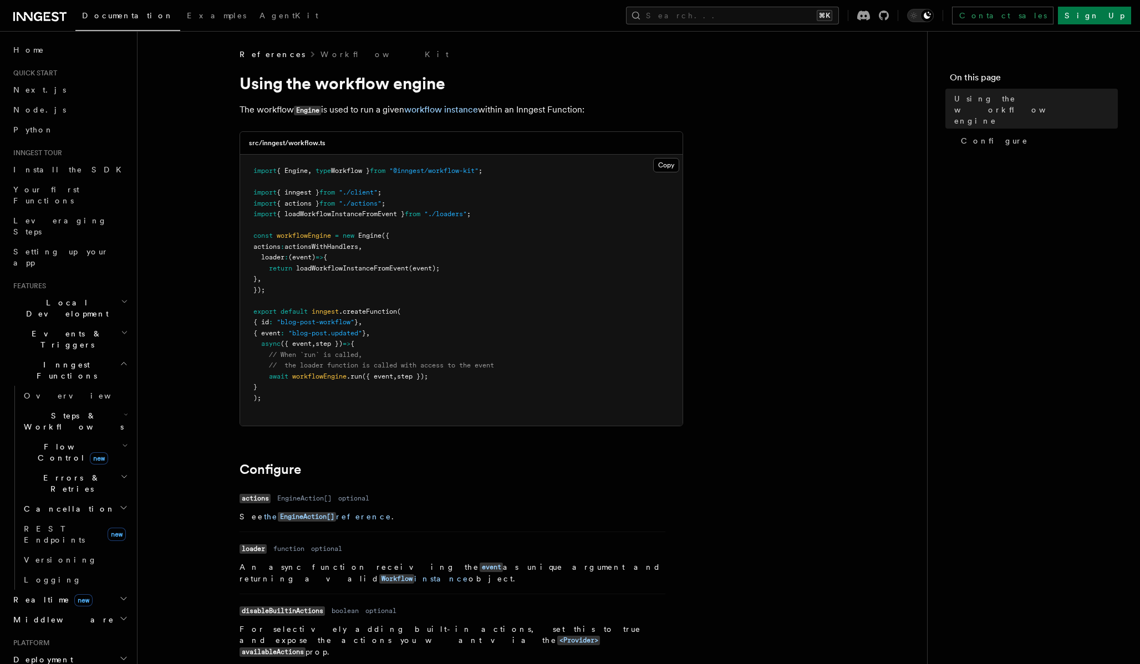
click at [819, 267] on article "References Workflow Kit Using the workflow engine The workflow Engine is used t…" at bounding box center [532, 467] width 754 height 836
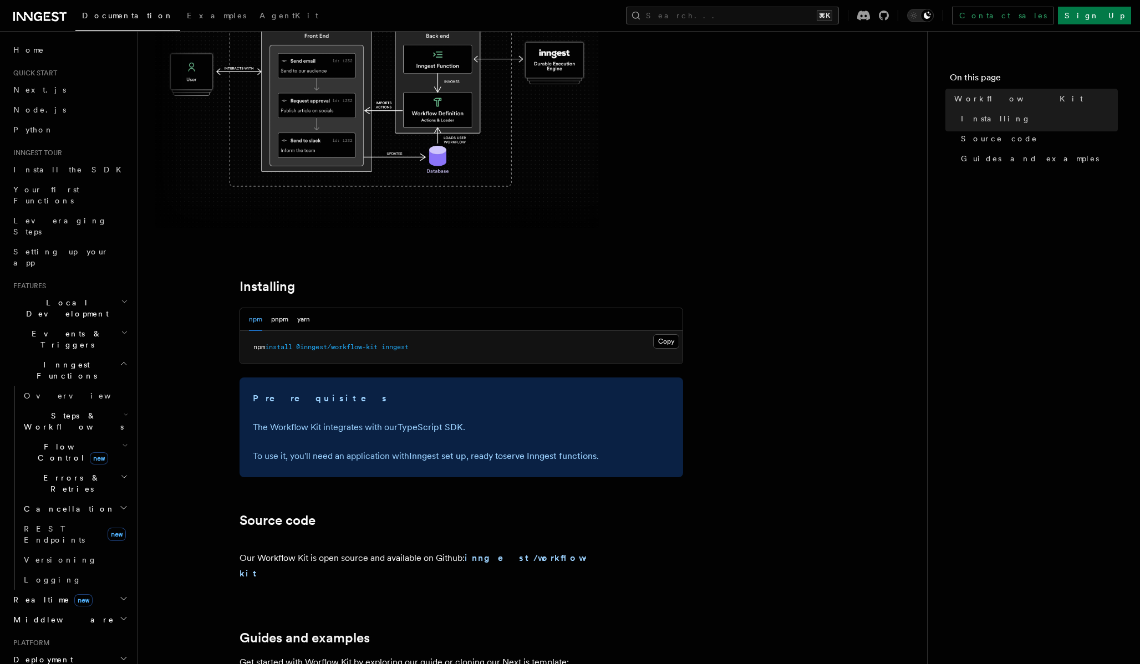
scroll to position [514, 0]
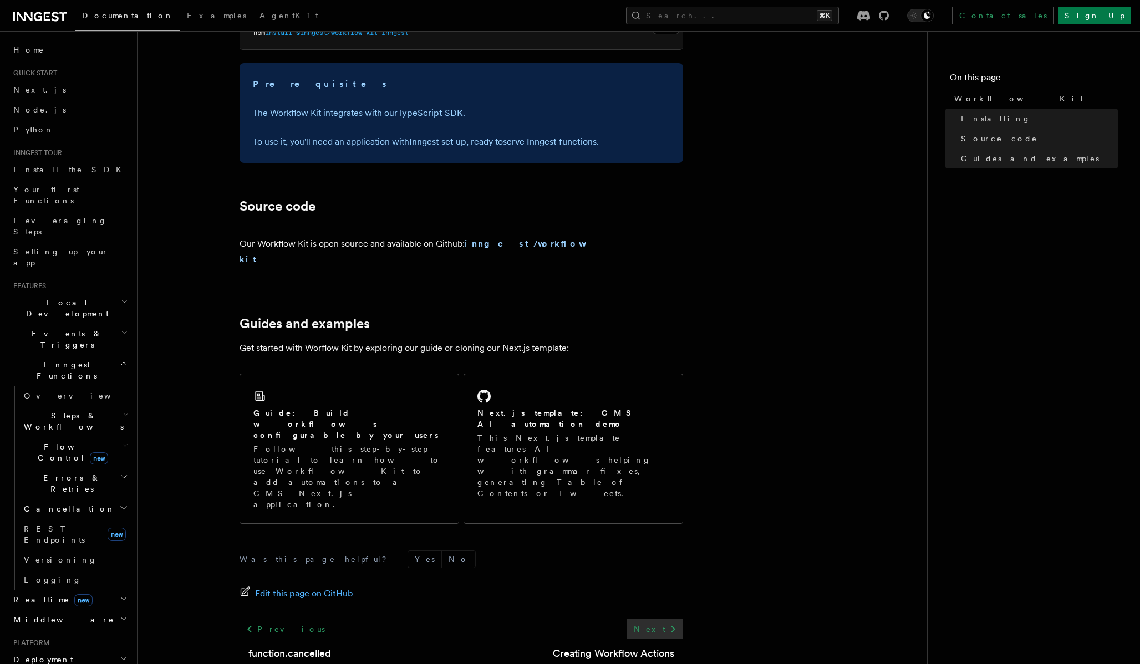
click at [679, 622] on icon at bounding box center [672, 628] width 13 height 13
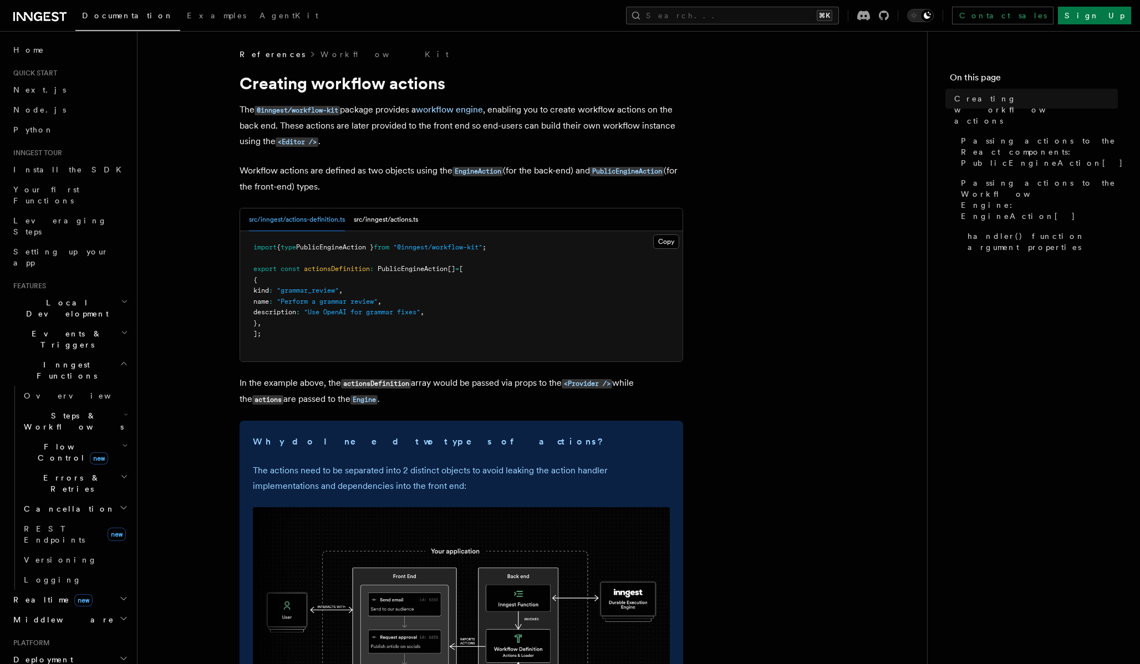
scroll to position [18, 0]
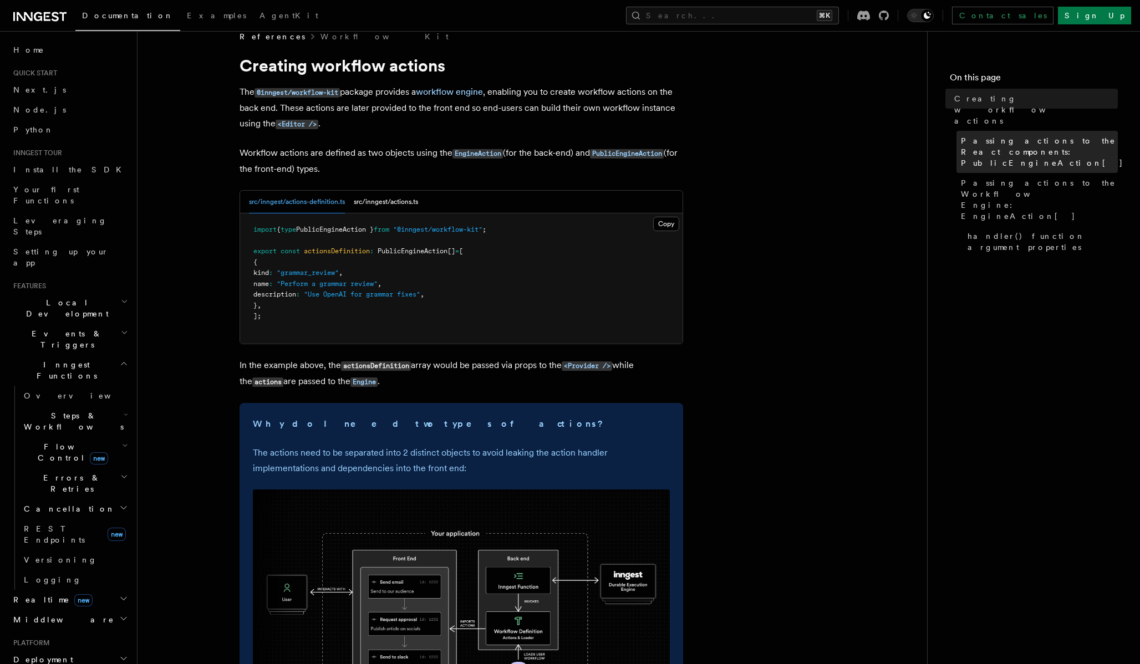
click at [998, 135] on span "Passing actions to the React components: PublicEngineAction[]" at bounding box center [1042, 151] width 162 height 33
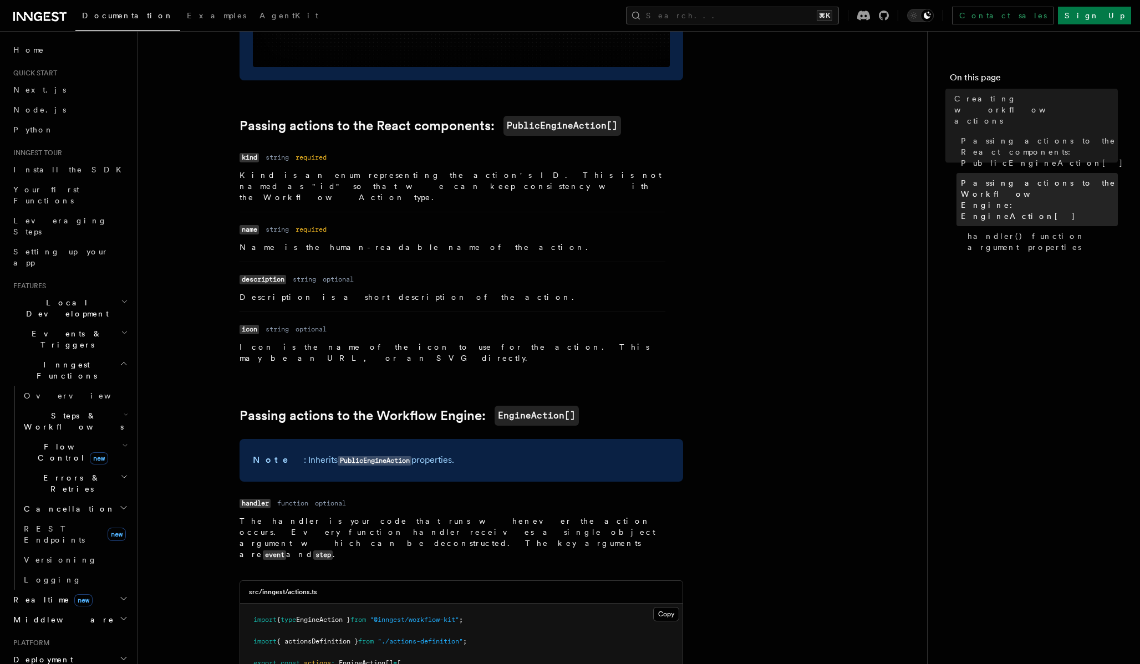
click at [991, 177] on span "Passing actions to the Workflow Engine: EngineAction[]" at bounding box center [1039, 199] width 157 height 44
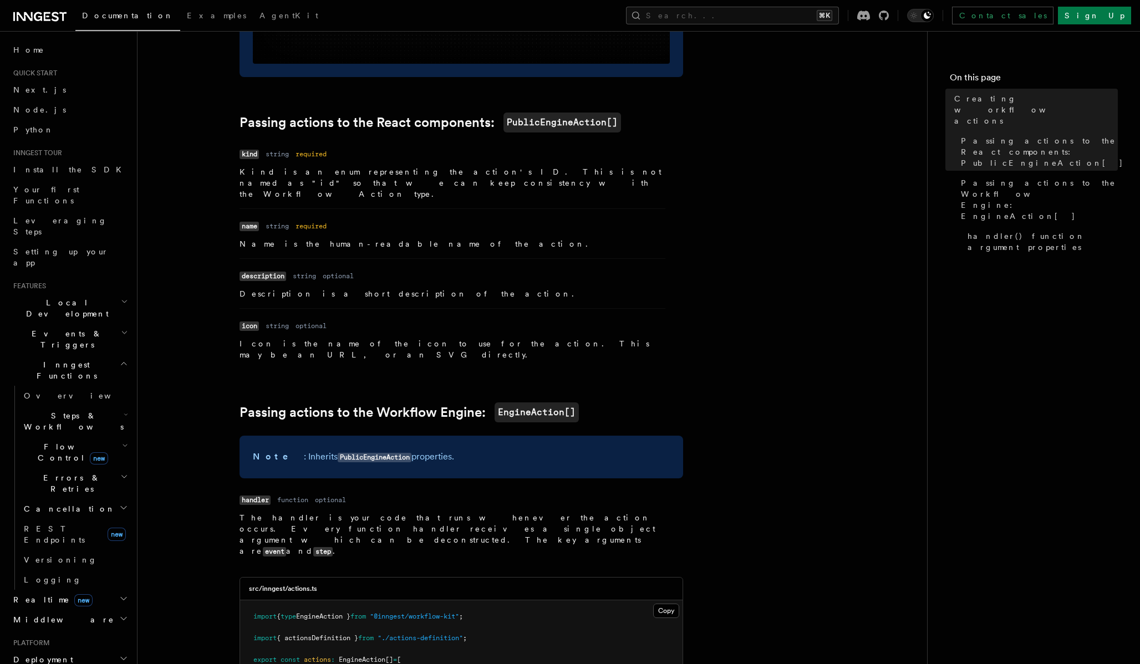
scroll to position [696, 0]
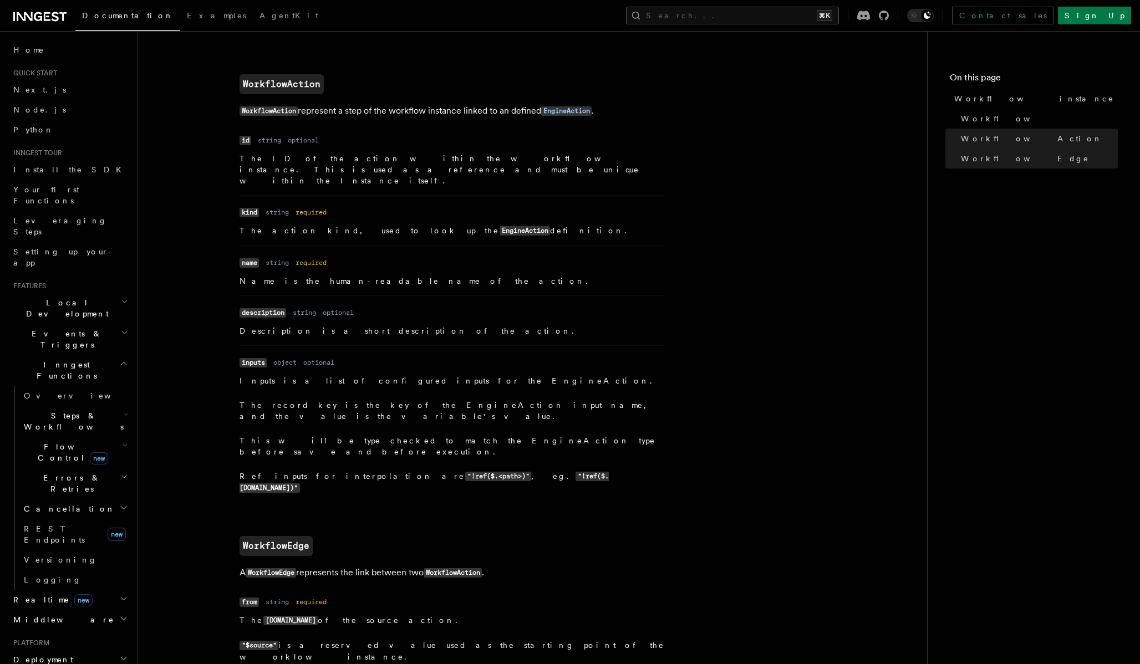
scroll to position [345, 0]
